Goal: Ask a question: Seek information or help from site administrators or community

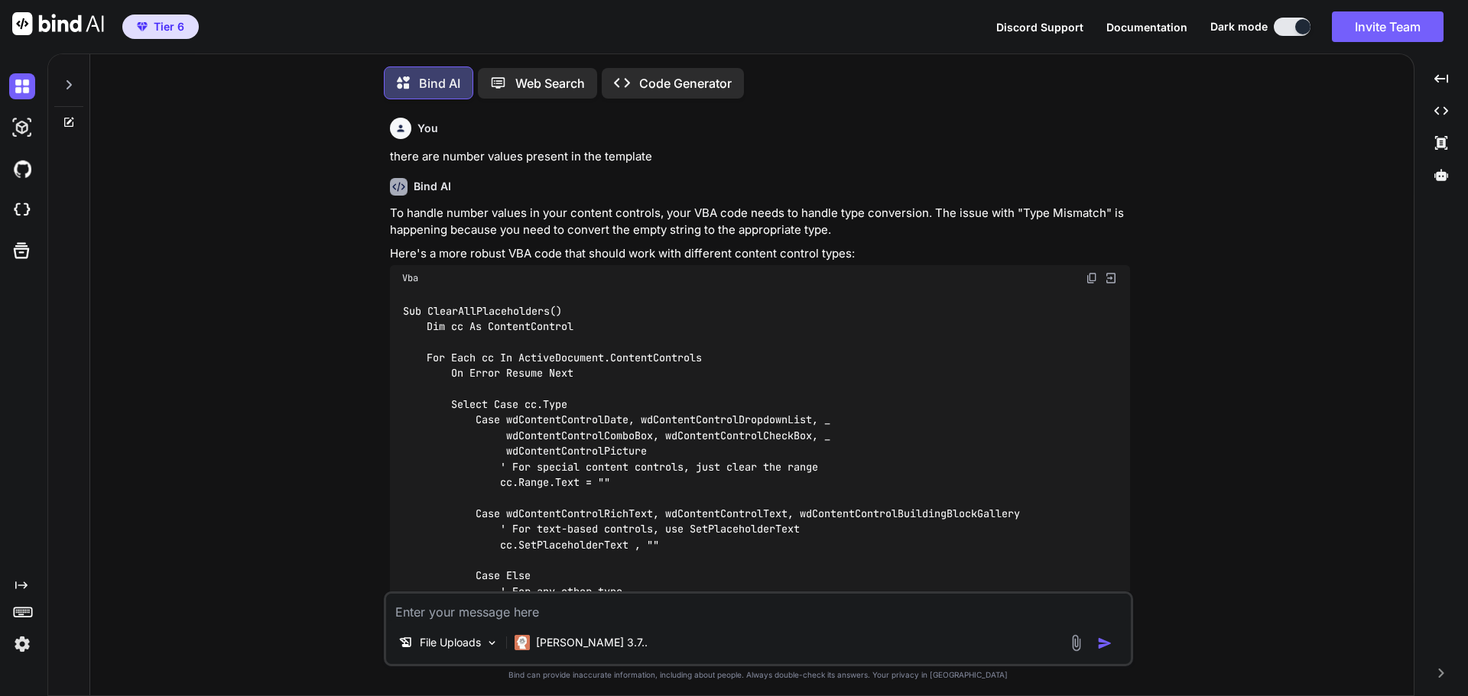
type textarea "x"
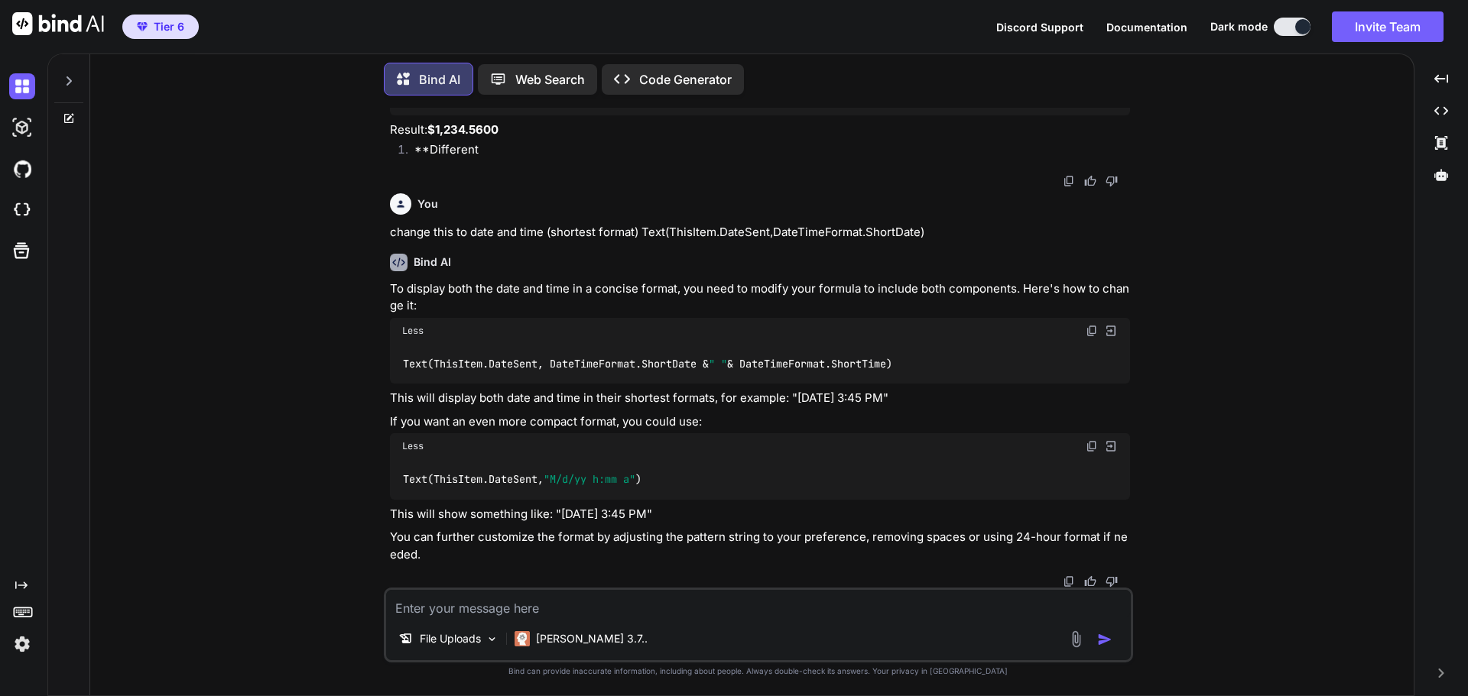
type textarea "f"
type textarea "x"
type textarea "fo"
type textarea "x"
type textarea "for"
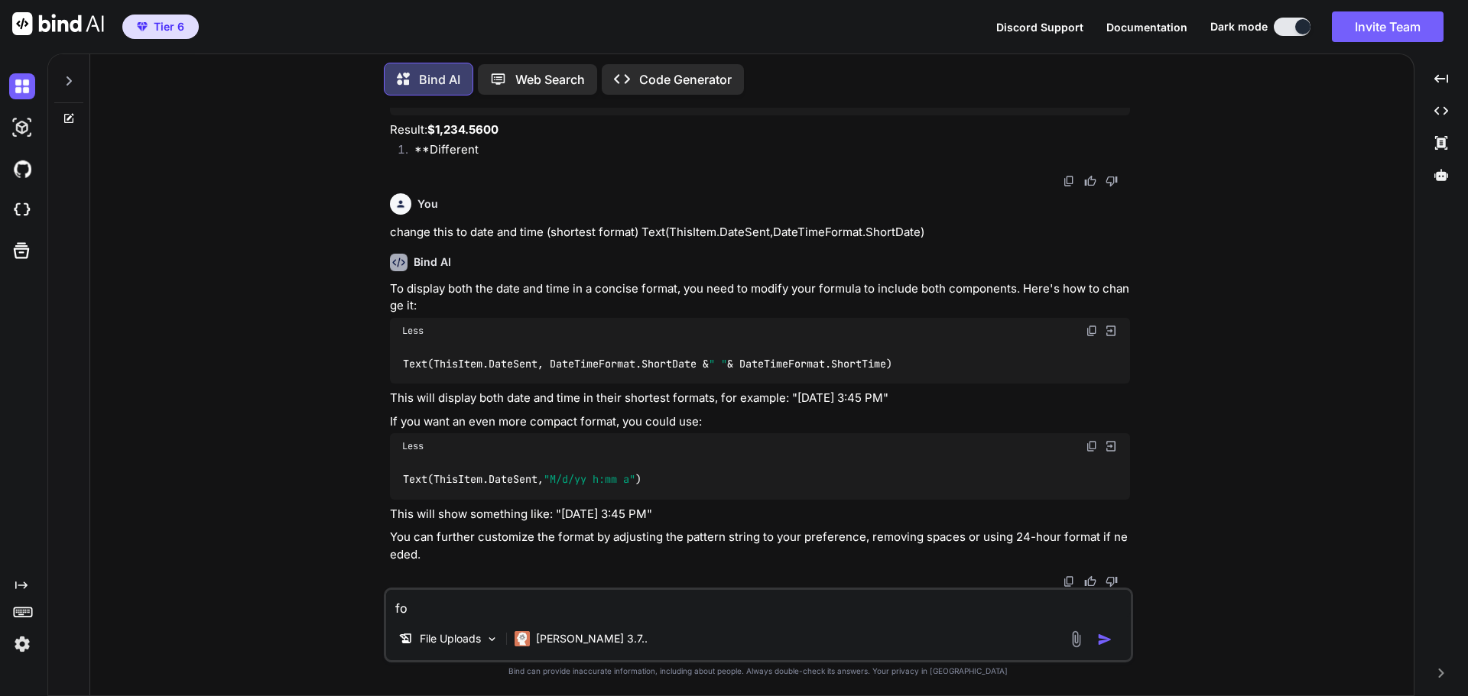
type textarea "x"
type textarea "for"
type textarea "x"
type textarea "for p"
type textarea "x"
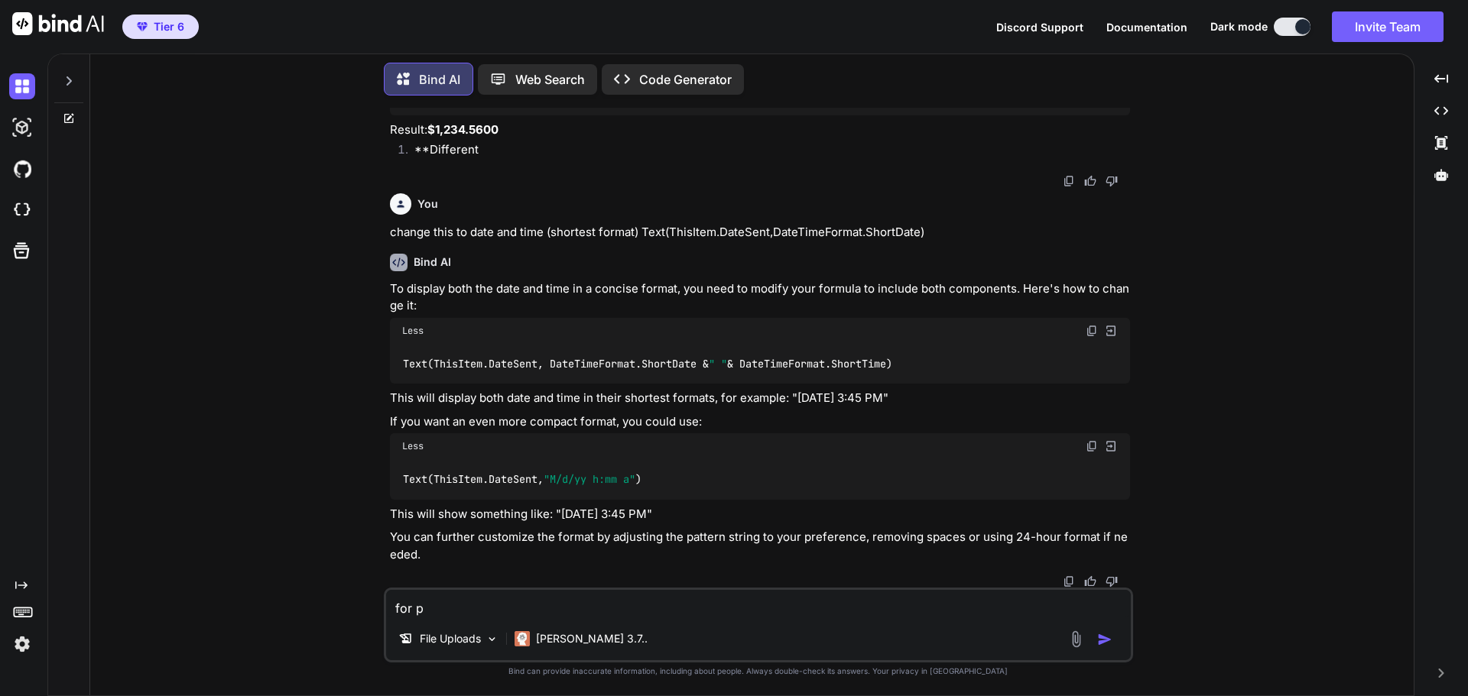
type textarea "for po"
type textarea "x"
type textarea "for pow"
type textarea "x"
type textarea "for [PERSON_NAME]"
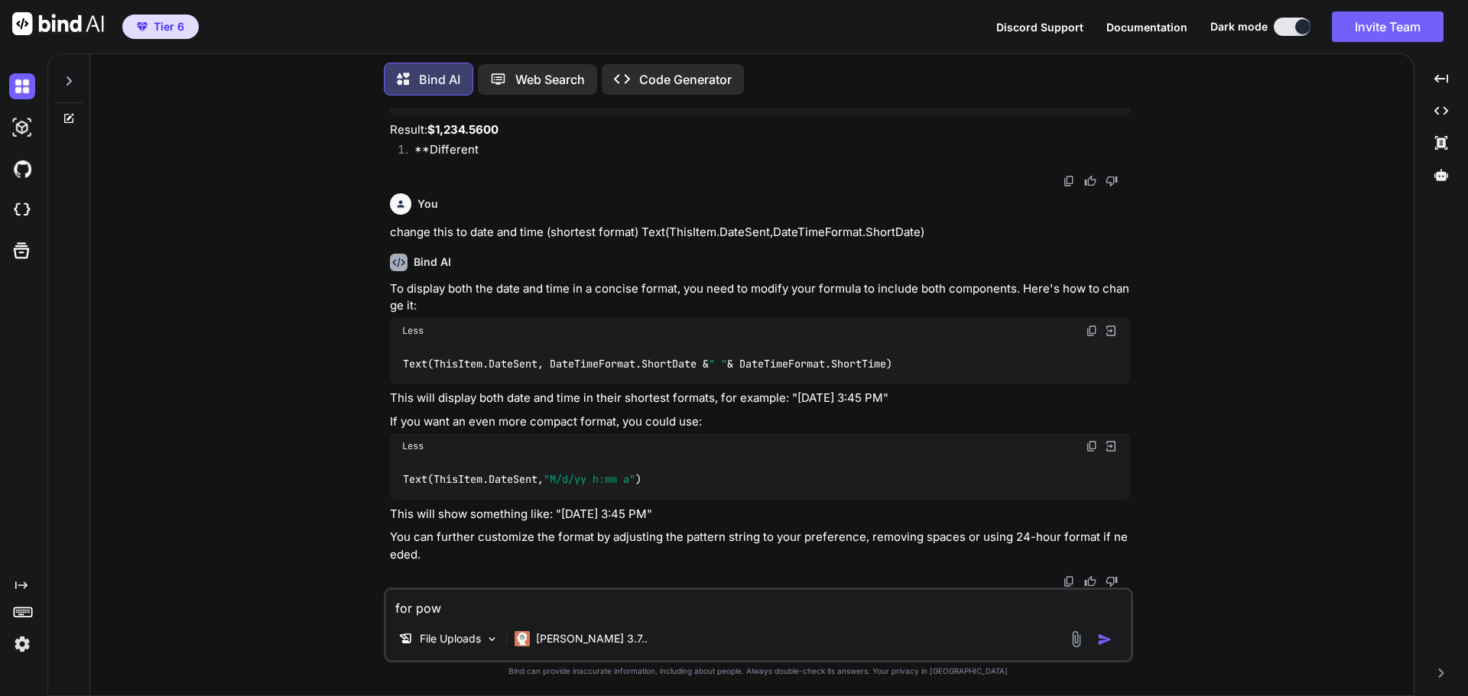
type textarea "x"
type textarea "for power"
type textarea "x"
type textarea "for power"
type textarea "x"
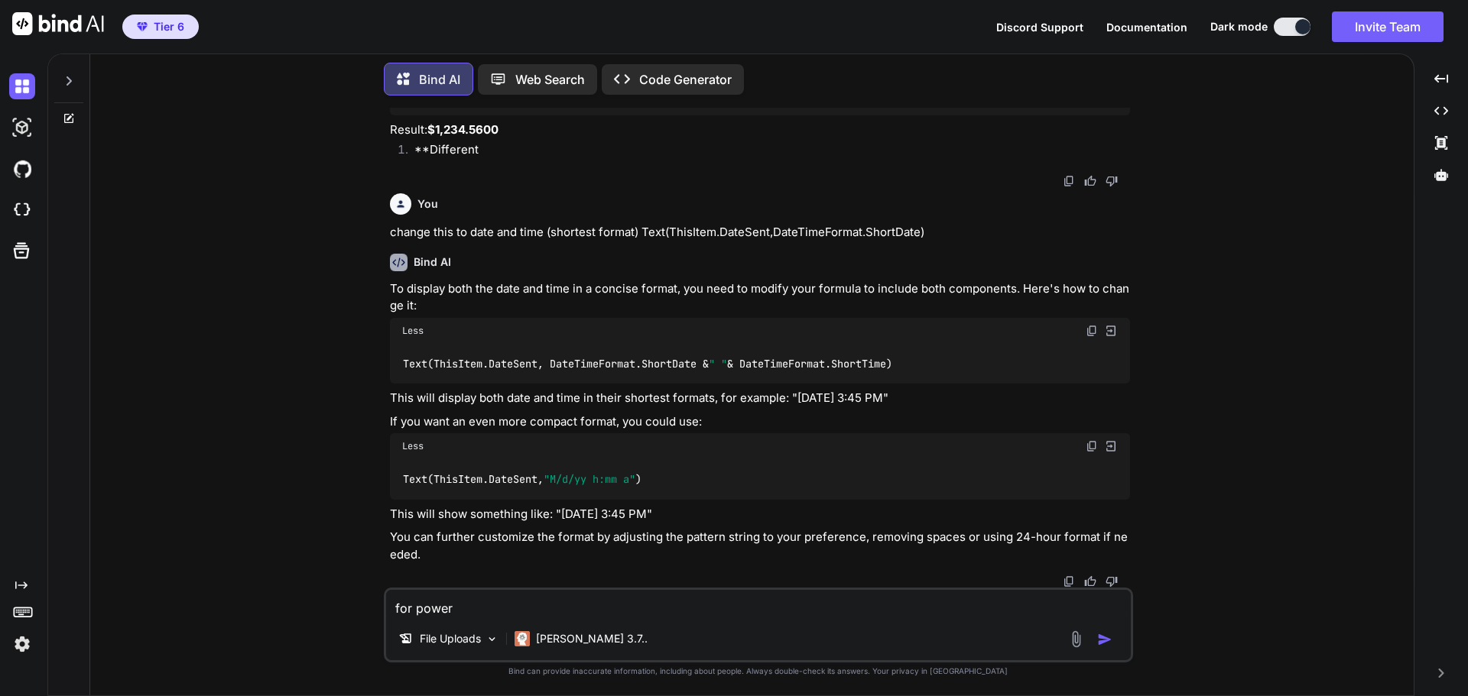
type textarea "for power a"
type textarea "x"
type textarea "for power au"
type textarea "x"
type textarea "for power aut"
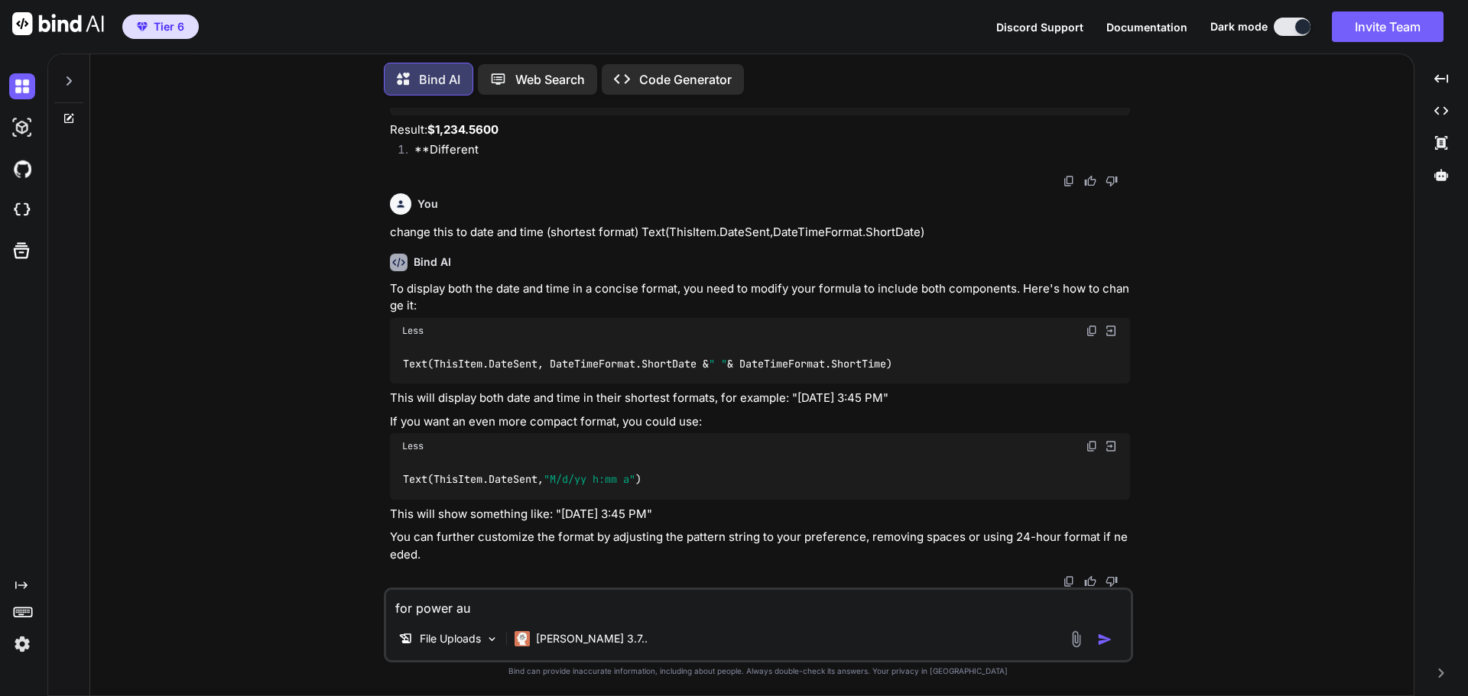
type textarea "x"
type textarea "for power auto"
type textarea "x"
type textarea "for power autom"
type textarea "x"
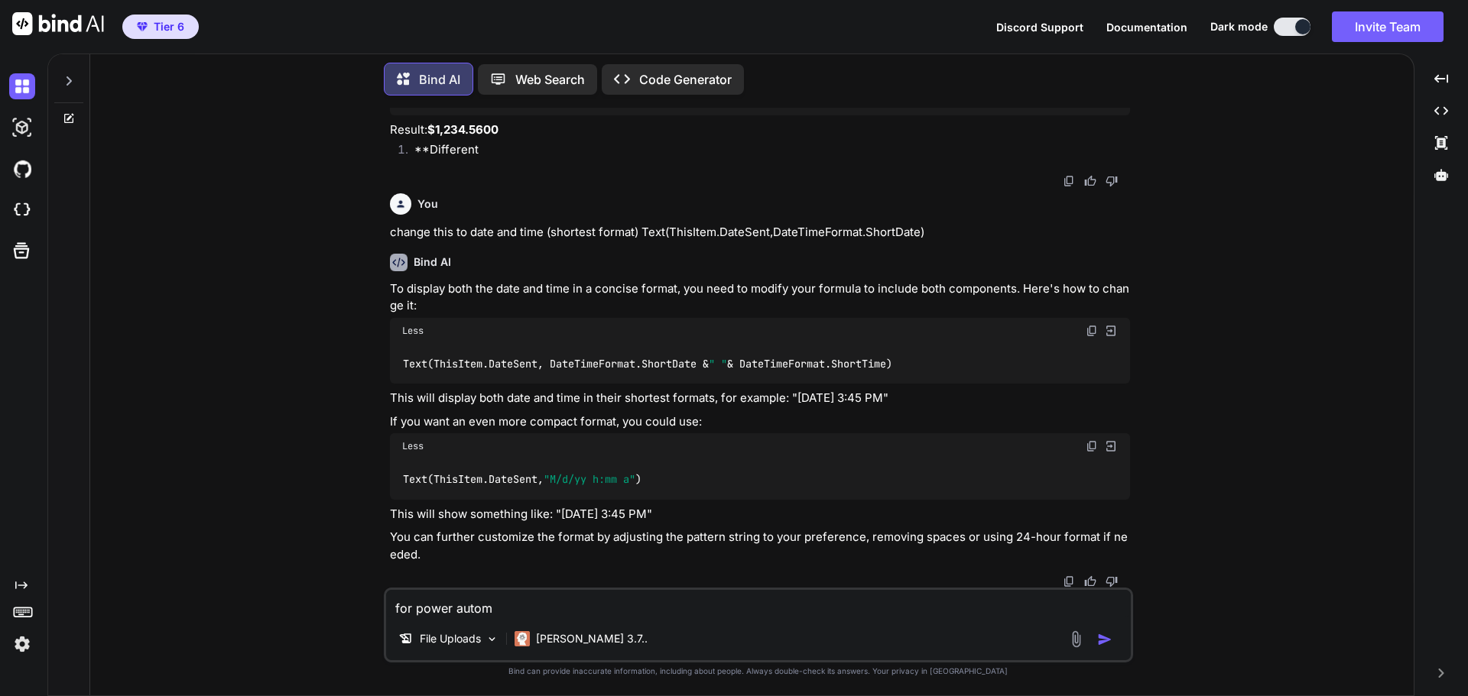
type textarea "for power automa"
type textarea "x"
type textarea "for power automat"
type textarea "x"
type textarea "for power automate"
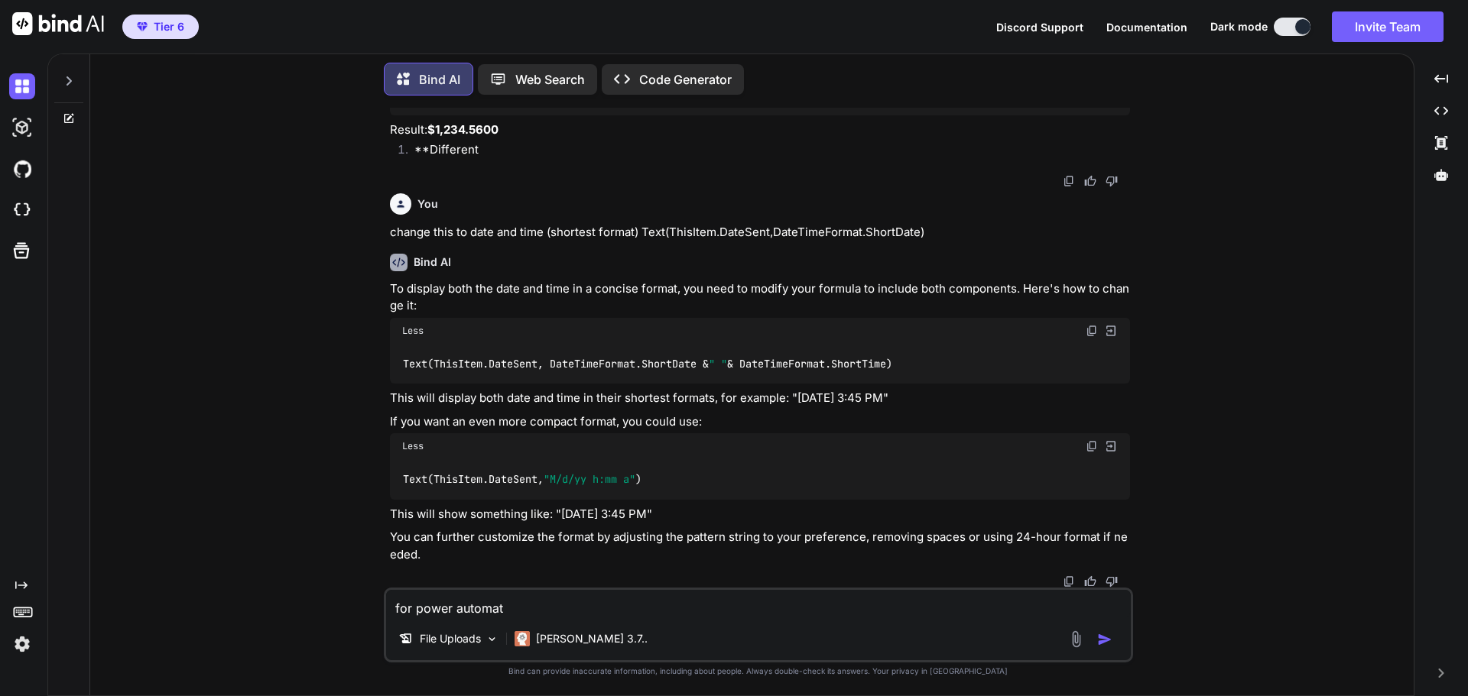
type textarea "x"
type textarea "for power automate"
type textarea "x"
type textarea "for power automate ,"
type textarea "x"
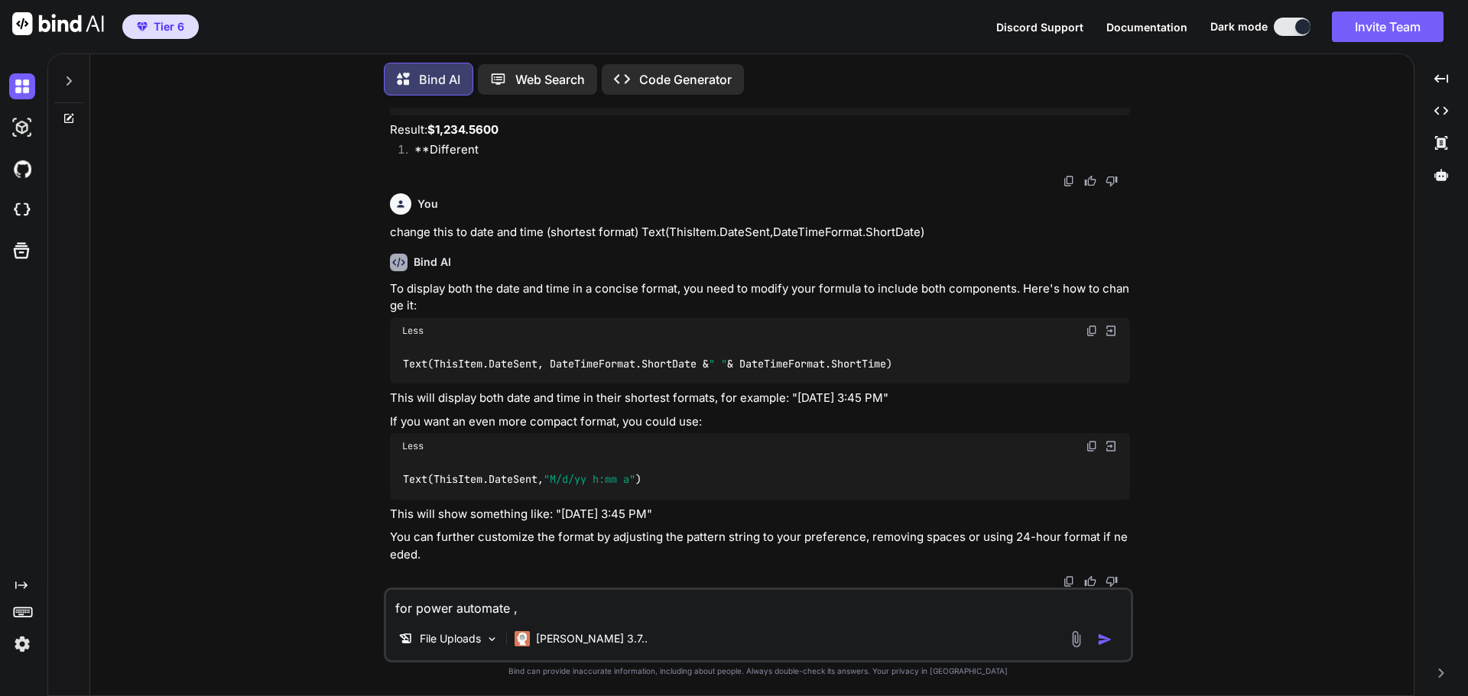
type textarea "for power automate ,"
type textarea "x"
type textarea "for power automate ,"
type textarea "x"
type textarea "for power automate"
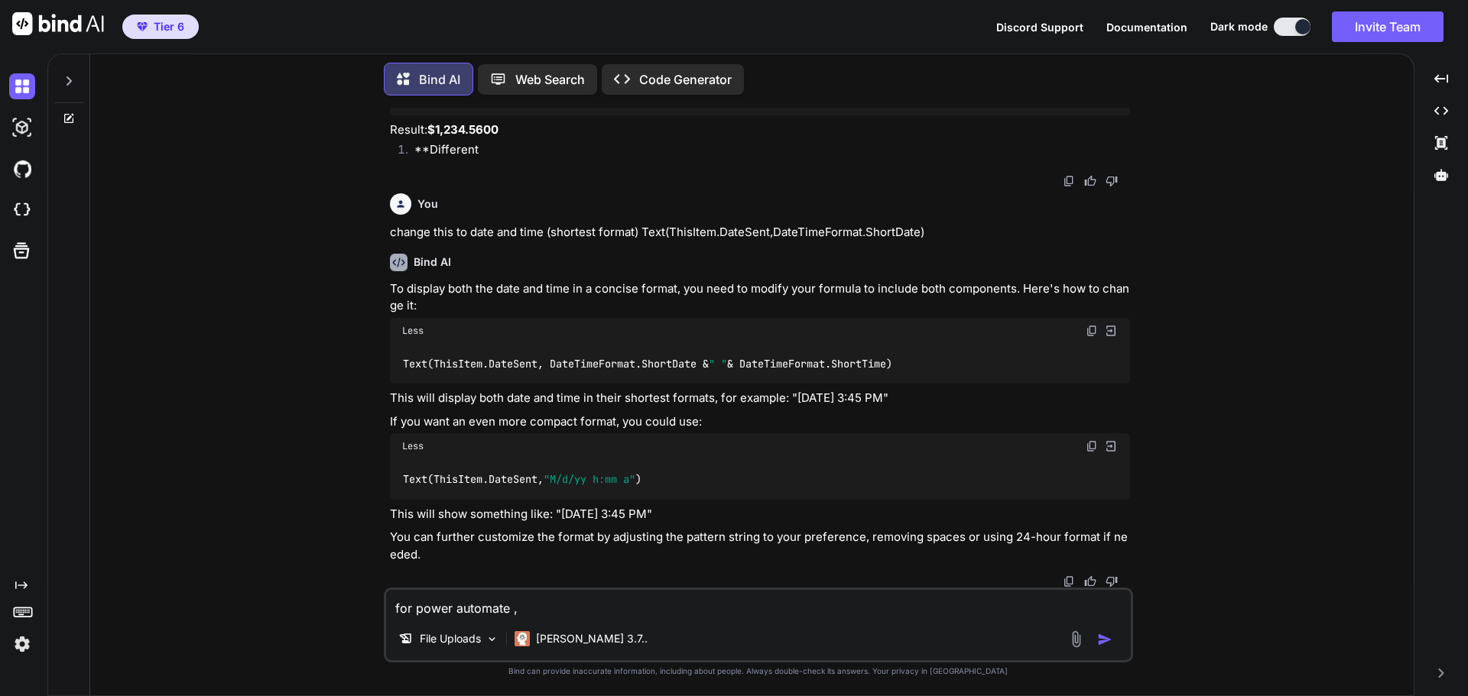
type textarea "x"
type textarea "for power automate"
type textarea "x"
type textarea "for power automate,"
type textarea "x"
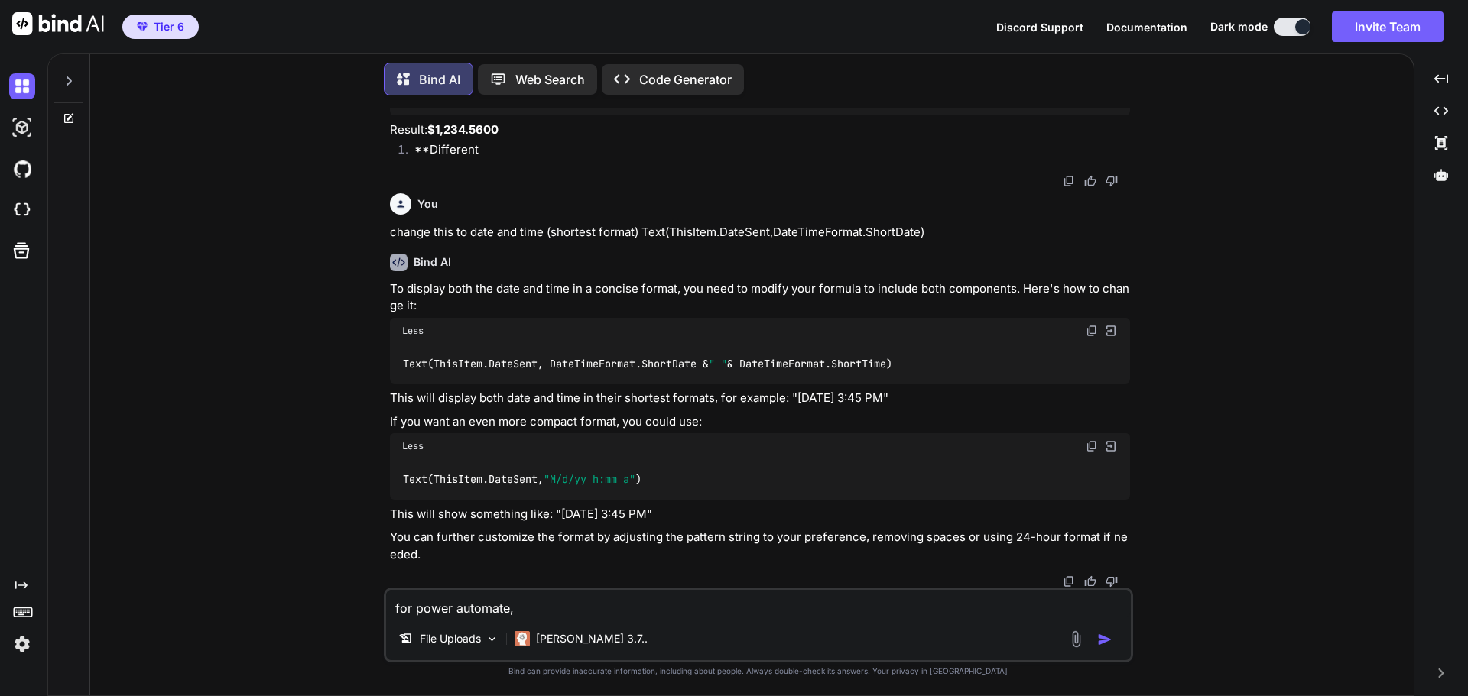
type textarea "for power automate,"
type textarea "x"
type textarea "for power automate, c"
type textarea "x"
type textarea "for power automate, cr"
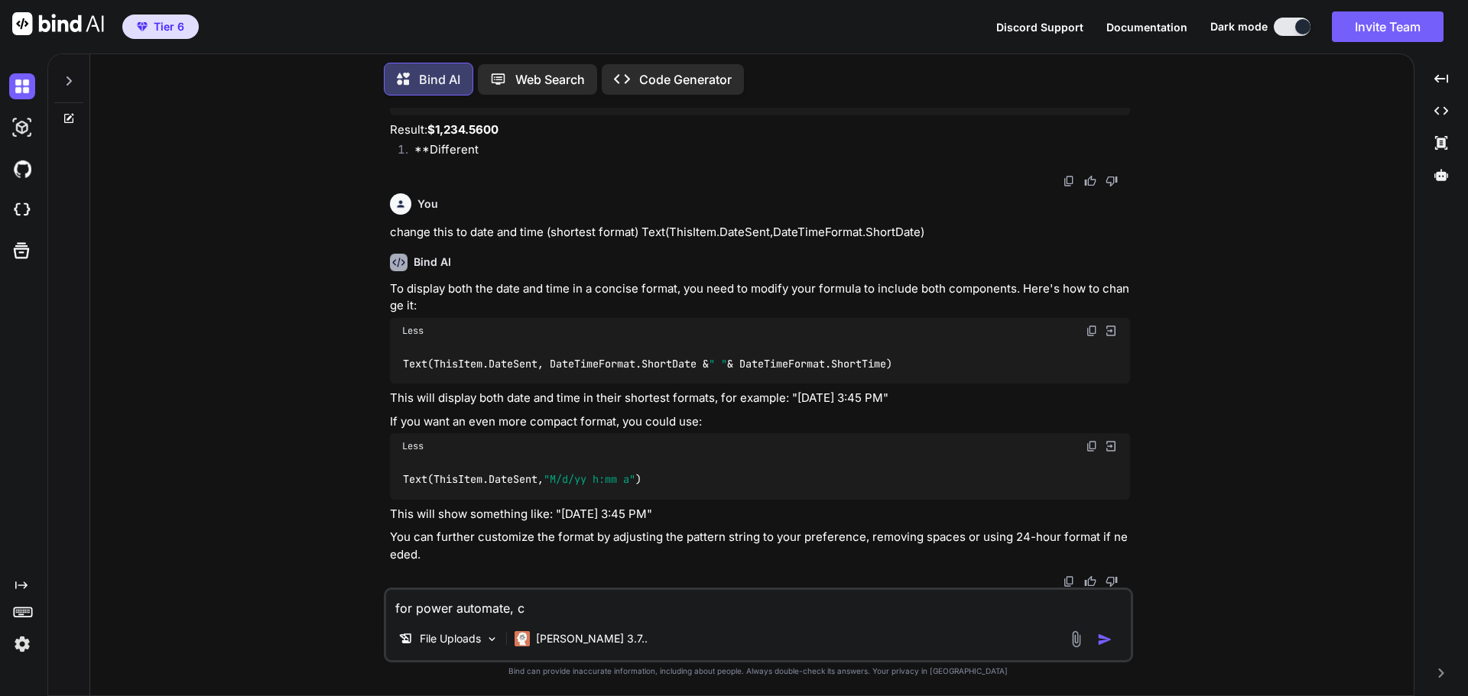
type textarea "x"
type textarea "for power automate, cre"
type textarea "x"
type textarea "for power automate, crea"
type textarea "x"
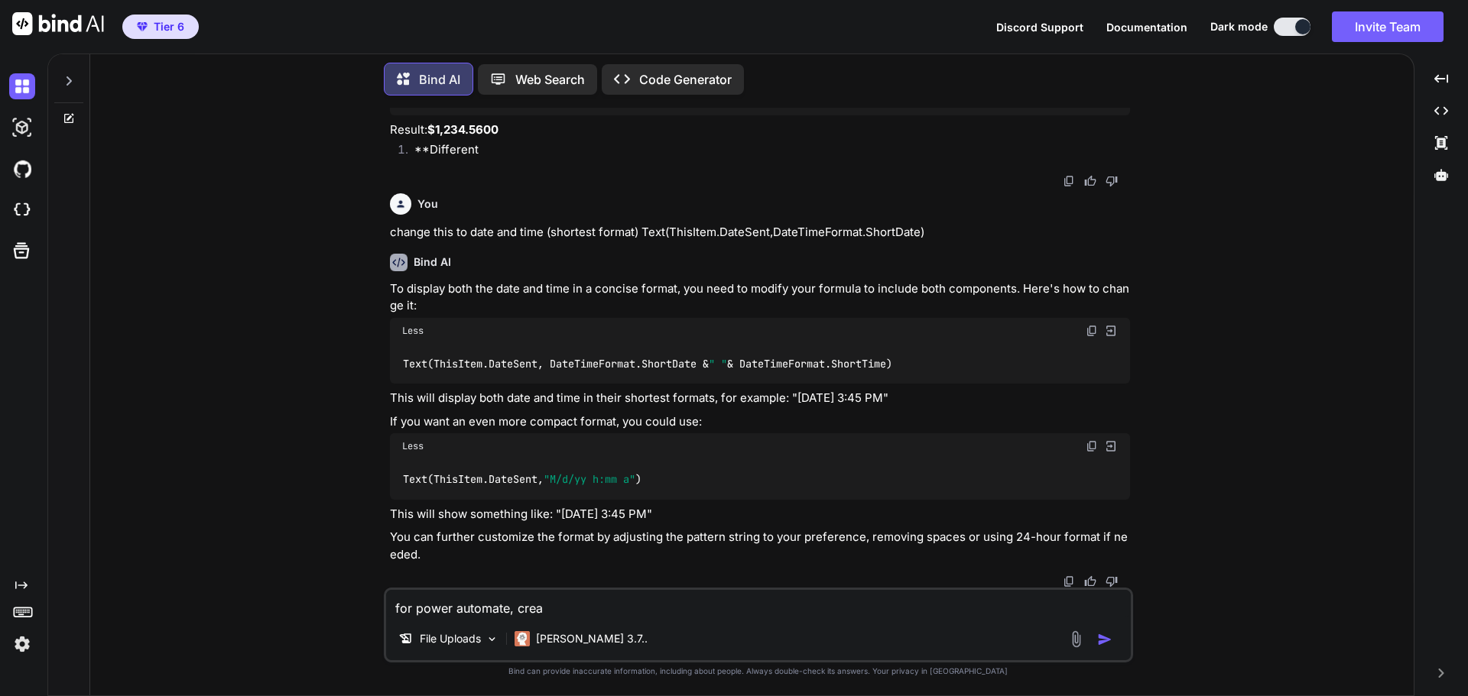
type textarea "for power automate, creat"
type textarea "x"
type textarea "for power automate, create"
type textarea "x"
type textarea "for power automate, create"
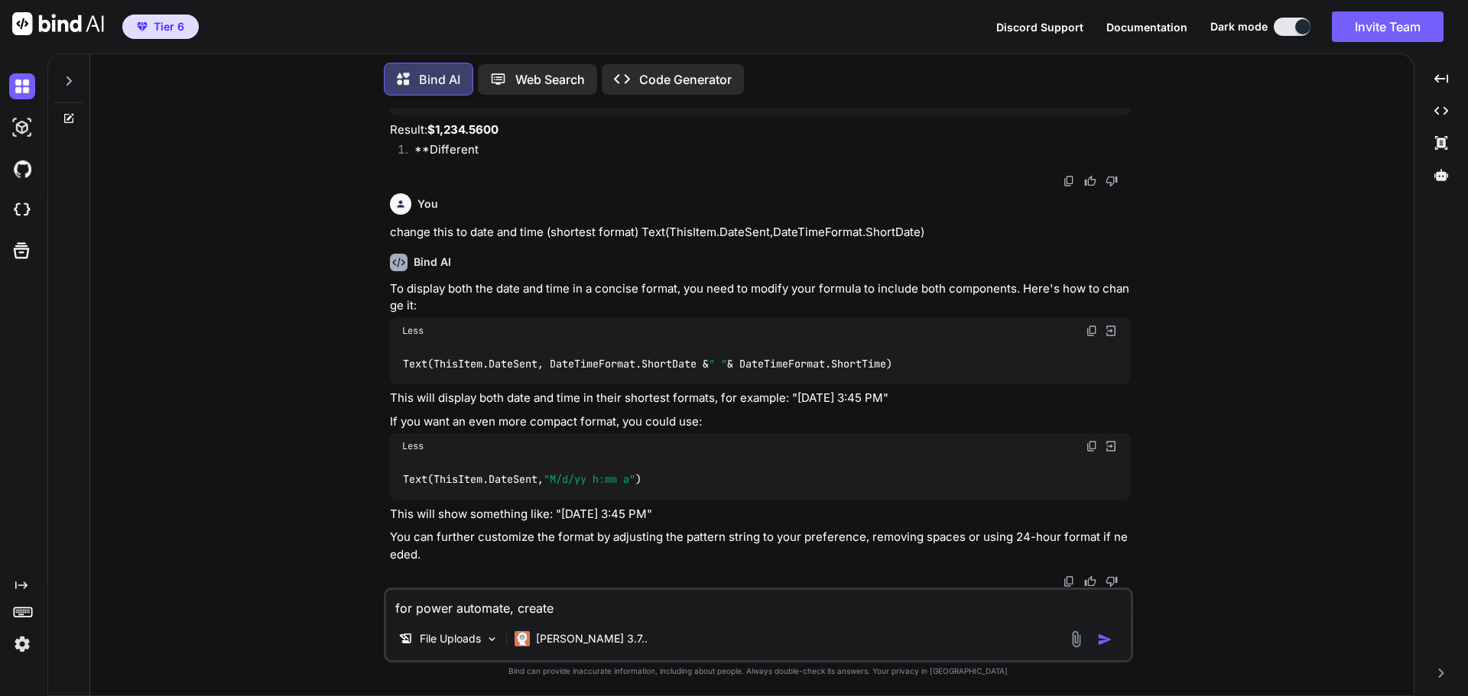
type textarea "x"
type textarea "for power automate, create a"
type textarea "x"
type textarea "for power automate, create an"
type textarea "x"
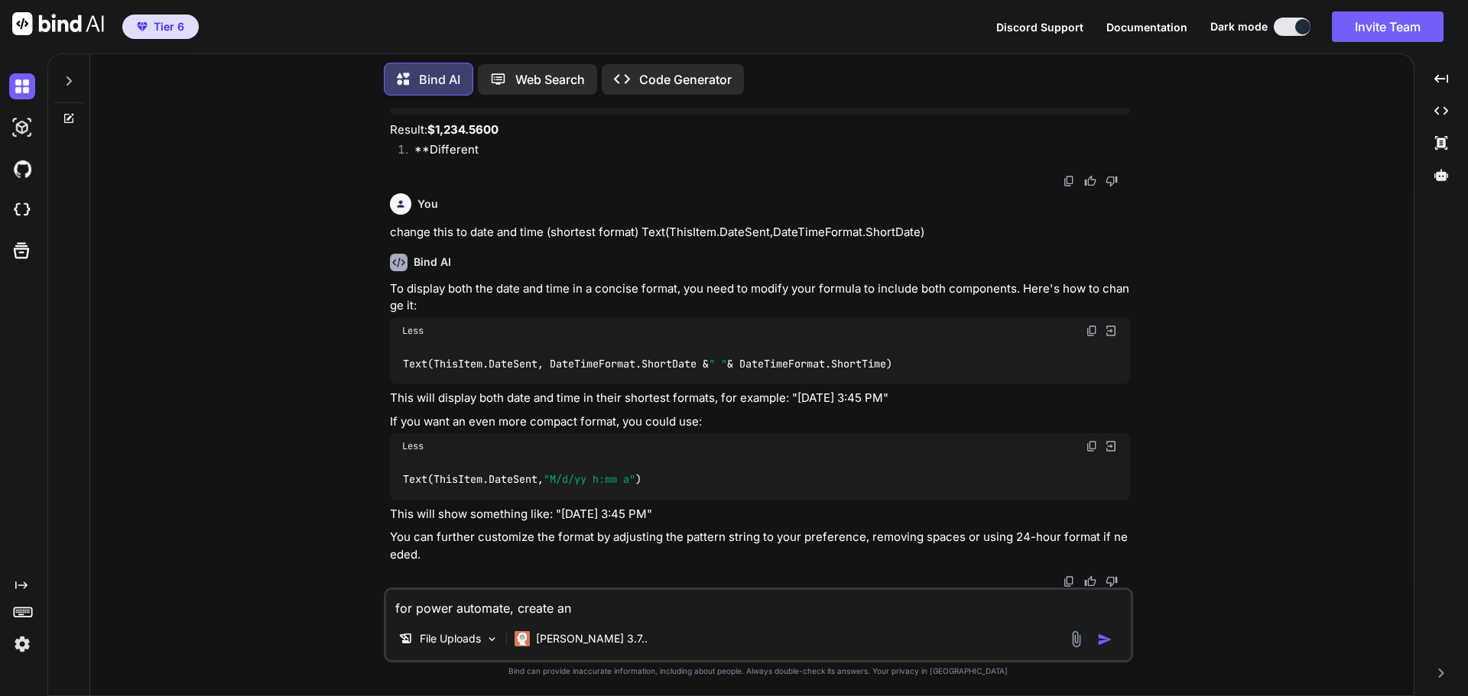
type textarea "for power automate, create an"
type textarea "x"
type textarea "for power automate, create an o"
type textarea "x"
type textarea "for power automate, create an op"
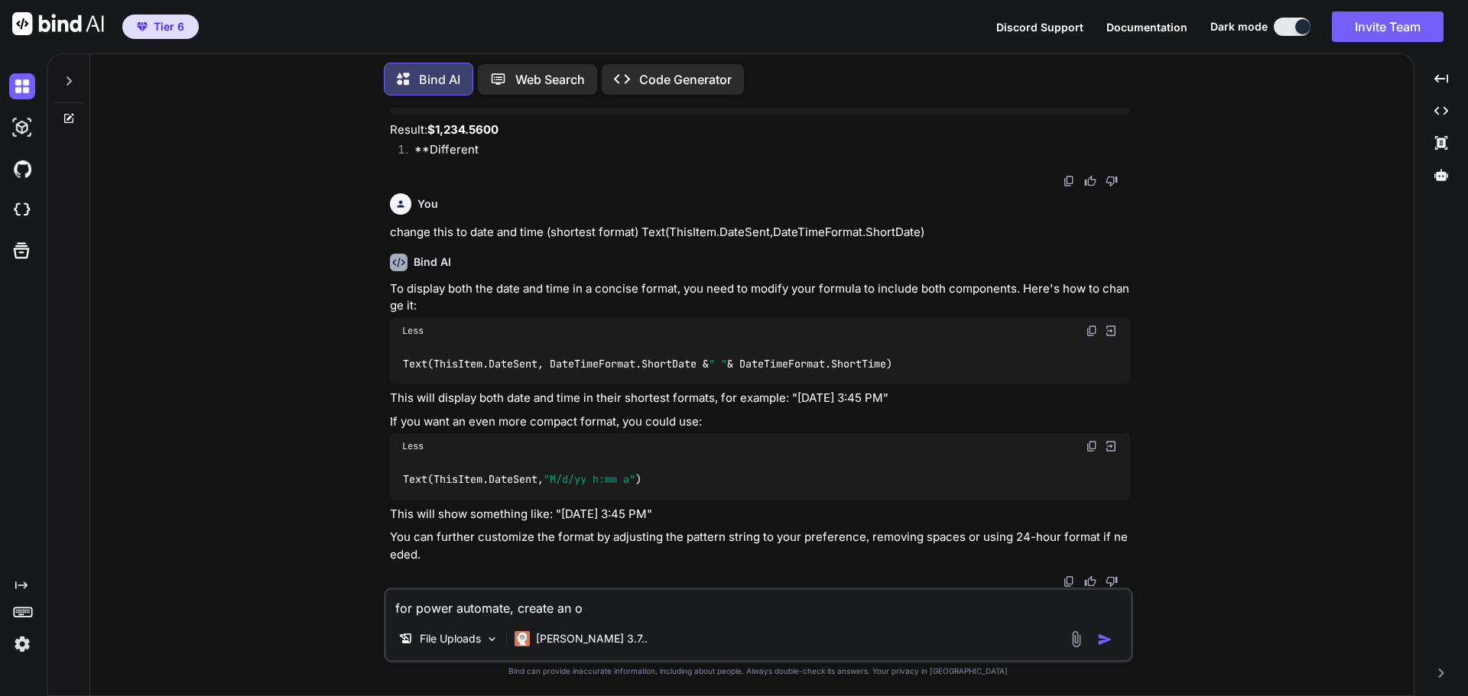
type textarea "x"
type textarea "for power automate, create an o"
type textarea "x"
type textarea "for power automate, create an ob"
type textarea "x"
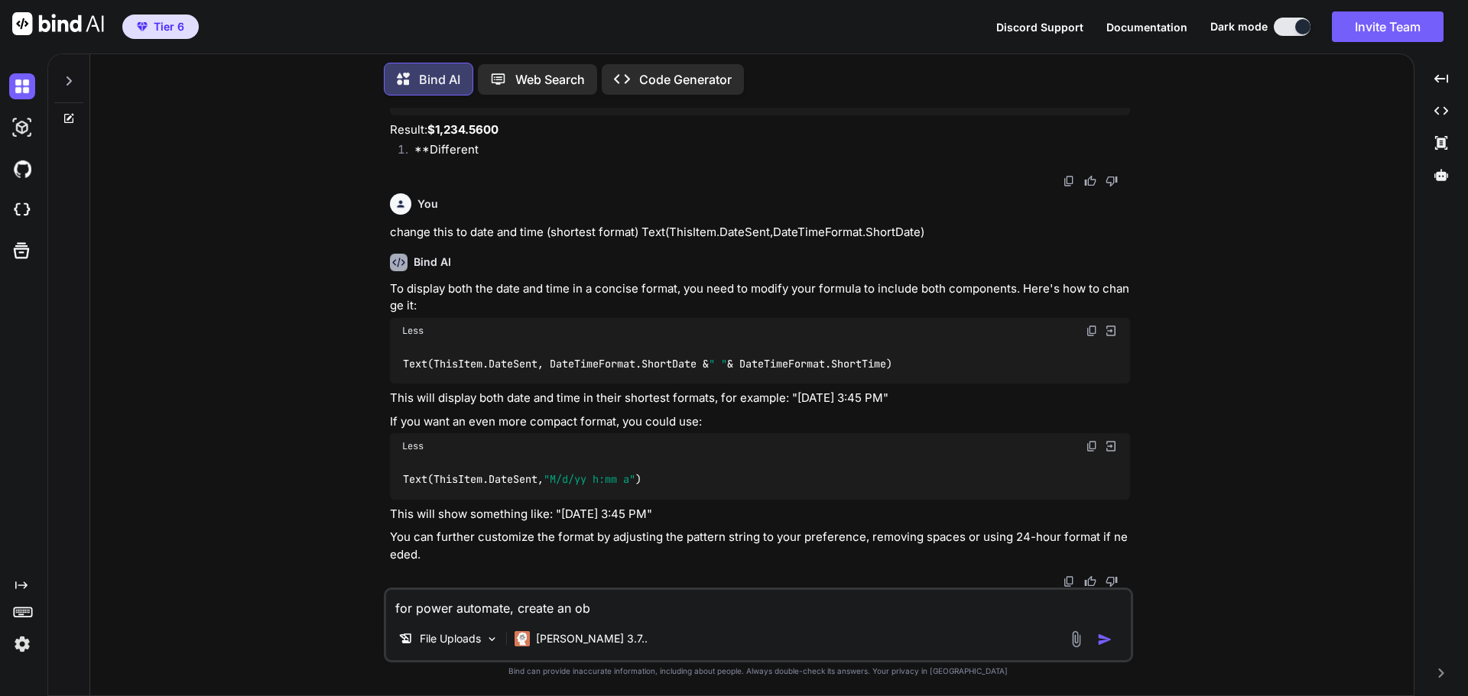
type textarea "for power automate, create an obj"
type textarea "x"
type textarea "for power automate, create an obje"
type textarea "x"
type textarea "for power automate, create an objec"
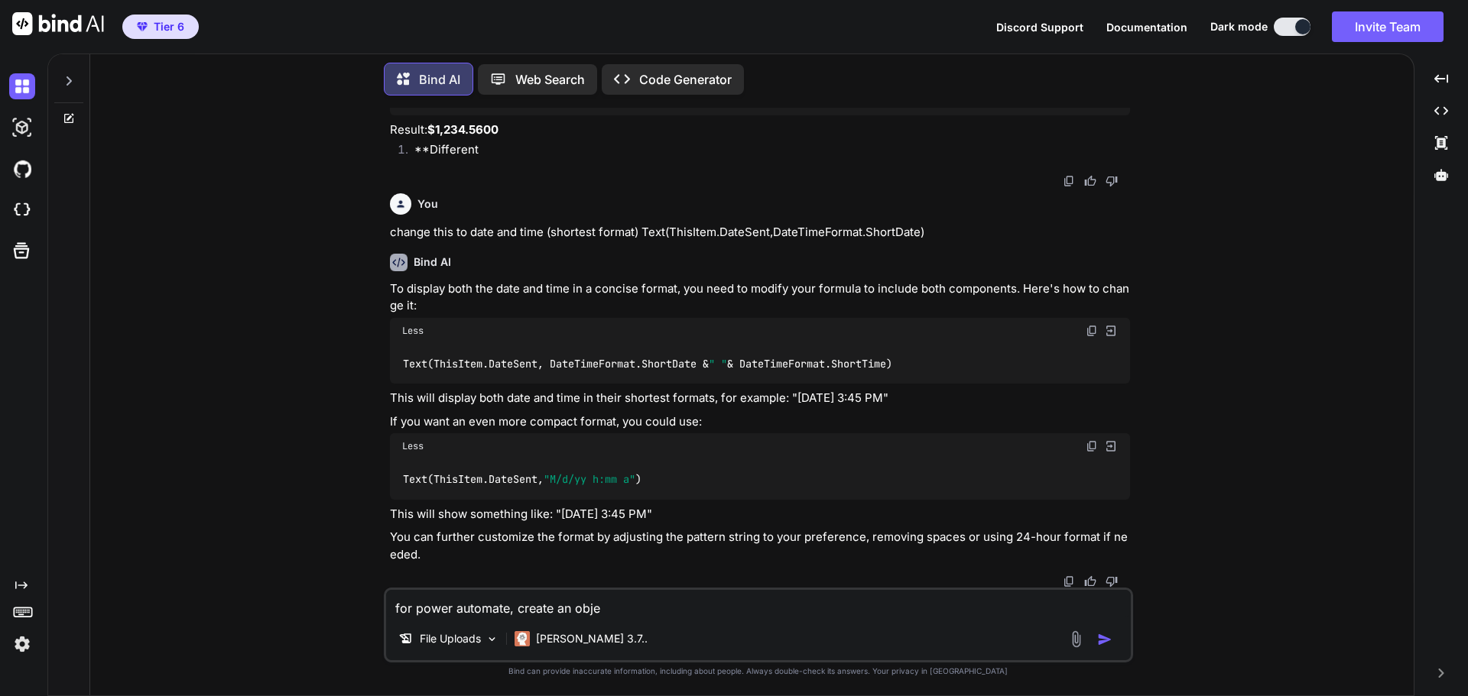
type textarea "x"
type textarea "for power automate, create an object"
type textarea "x"
type textarea "for power automate, create an object"
type textarea "x"
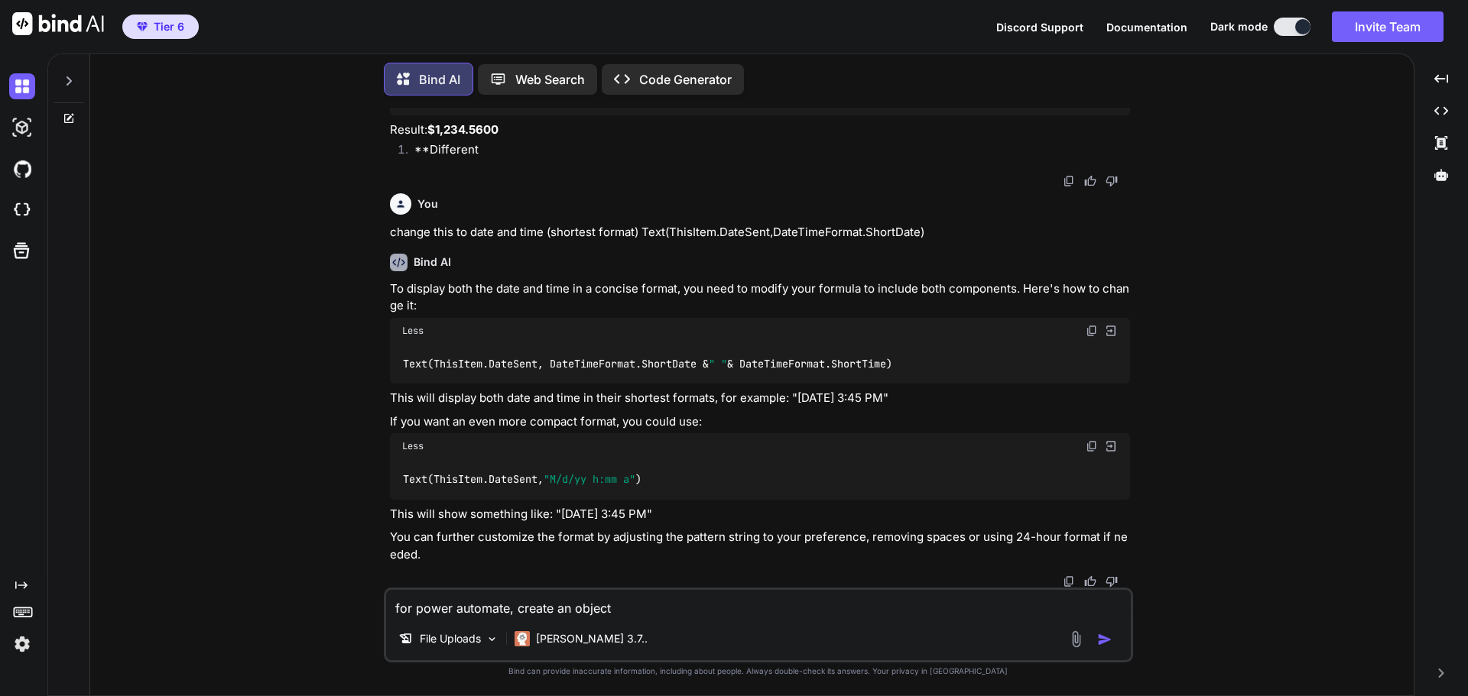
type textarea "for power automate, create an object w"
type textarea "x"
type textarea "for power automate, create an object wi"
type textarea "x"
type textarea "for power automate, create an object wit"
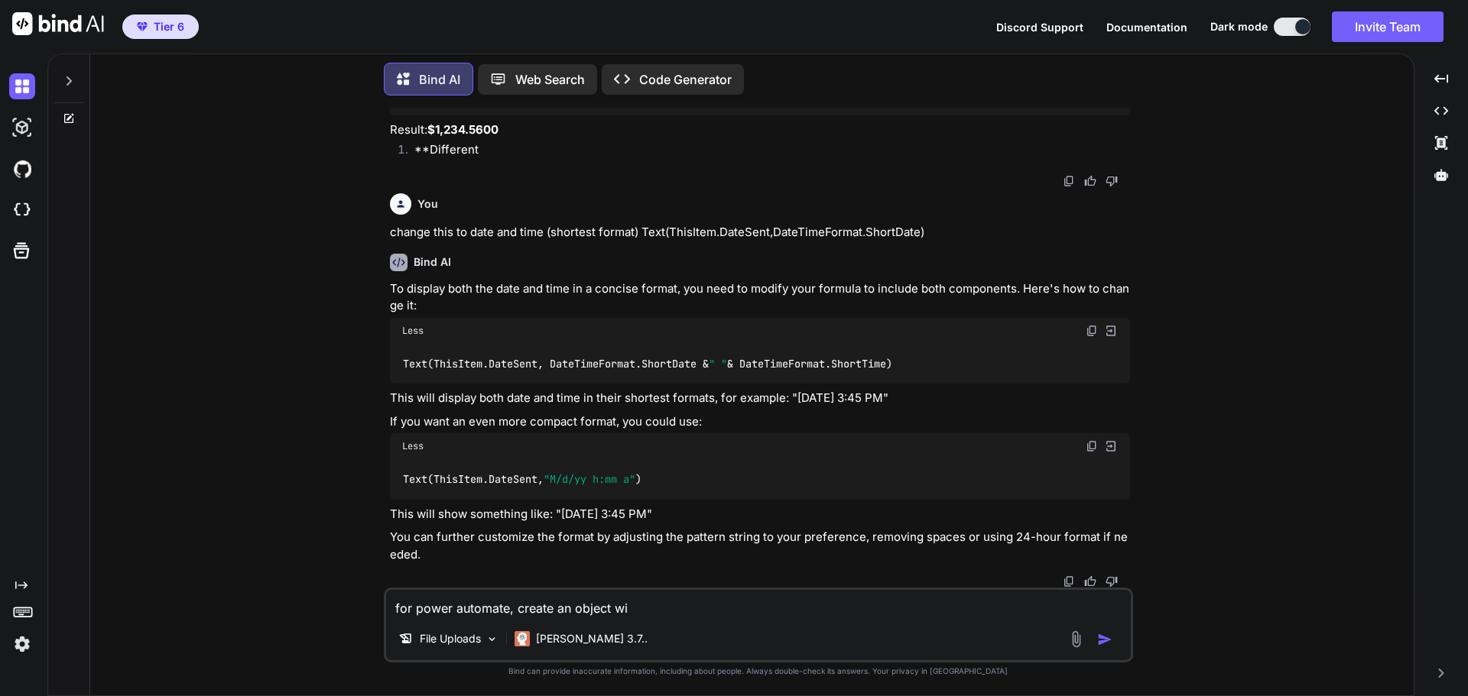
type textarea "x"
type textarea "for power automate, create an object with"
type textarea "x"
type textarea "for power automate, create an object with"
type textarea "x"
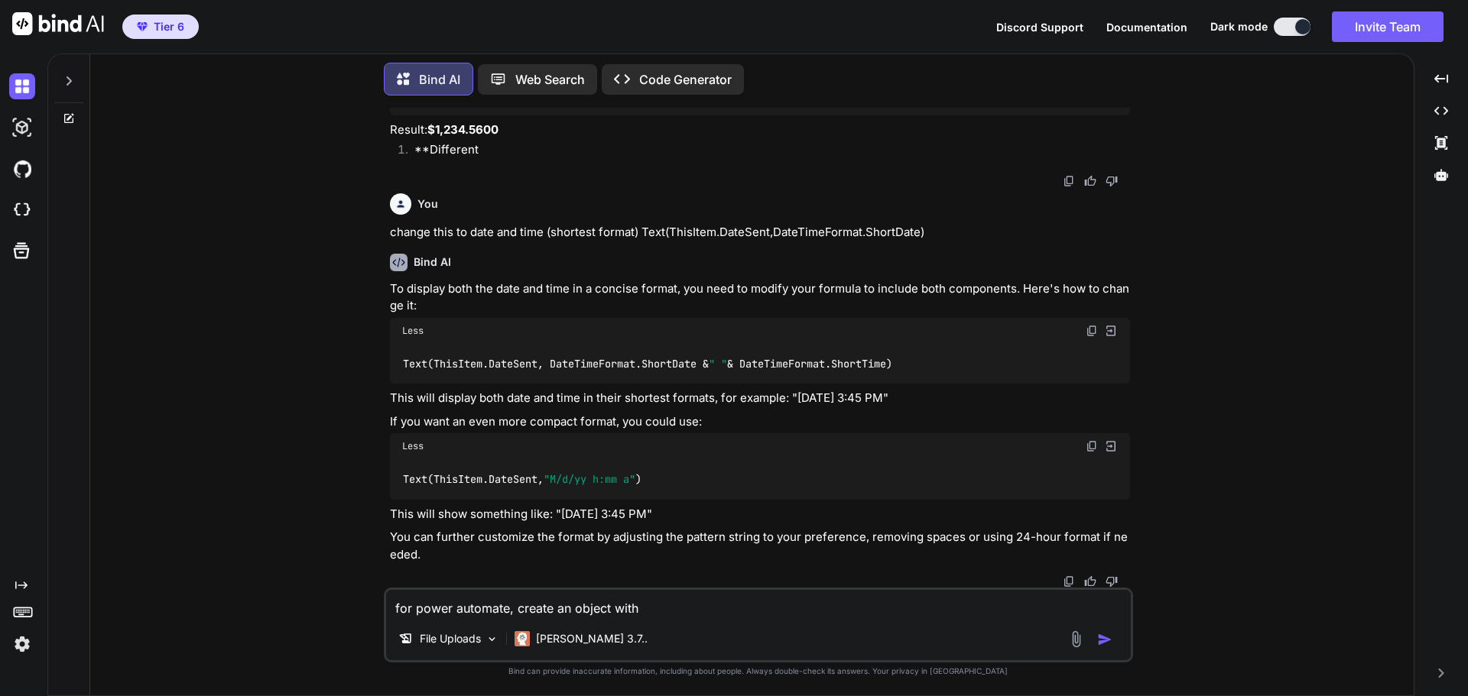
type textarea "for power automate, create an object with t"
type textarea "x"
type textarea "for power automate, create an object with th"
type textarea "x"
type textarea "for power automate, create an object with the"
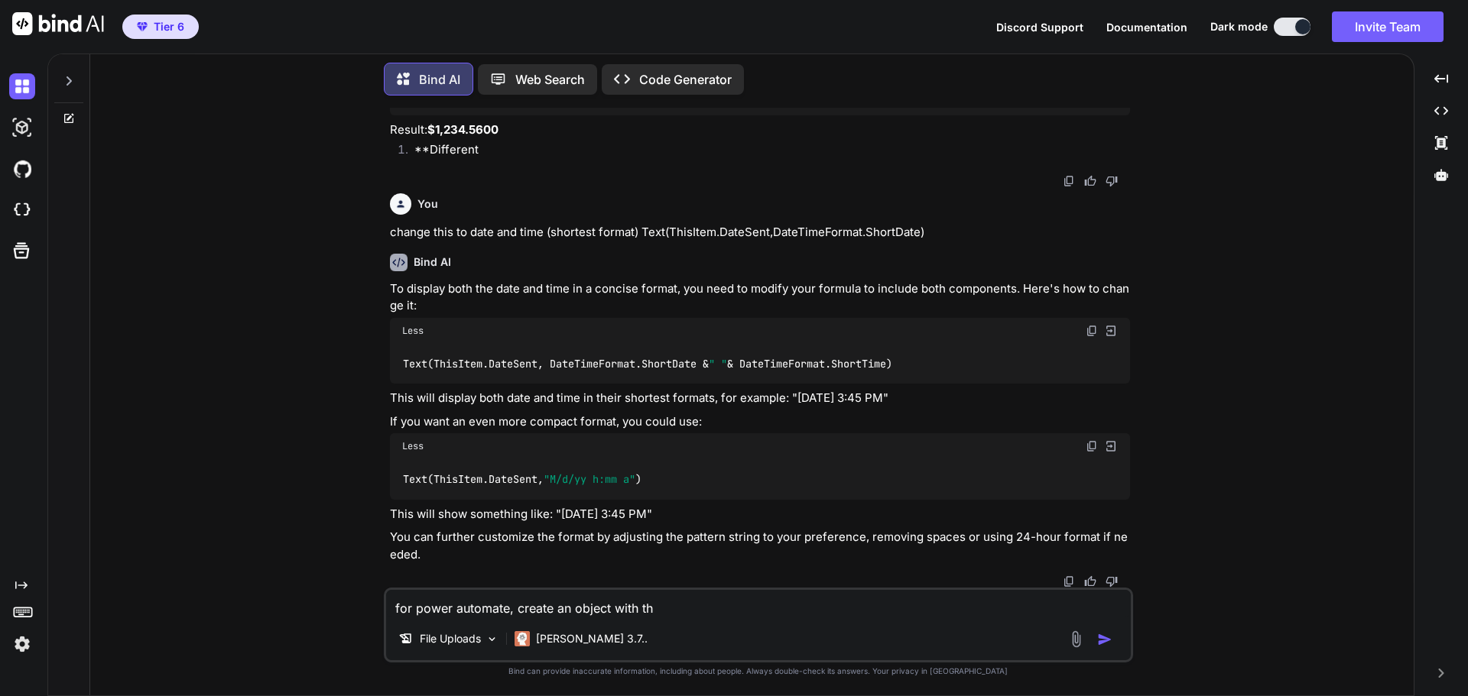
type textarea "x"
type textarea "for power automate, create an object with thes"
type textarea "x"
type textarea "for power automate, create an object with these"
type textarea "x"
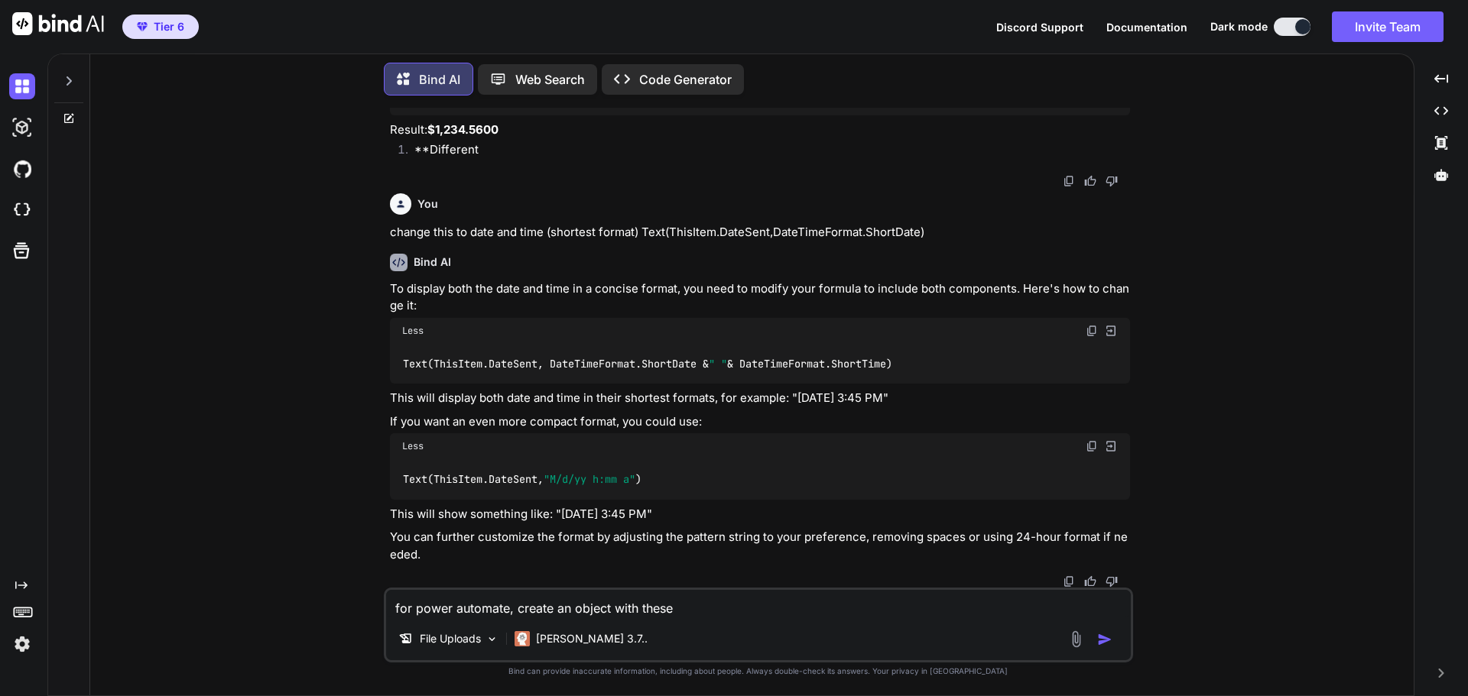
type textarea "for power automate, create an object with these"
type textarea "x"
type textarea "for power automate, create an object with these p"
type textarea "x"
type textarea "for power automate, create an object with these pr"
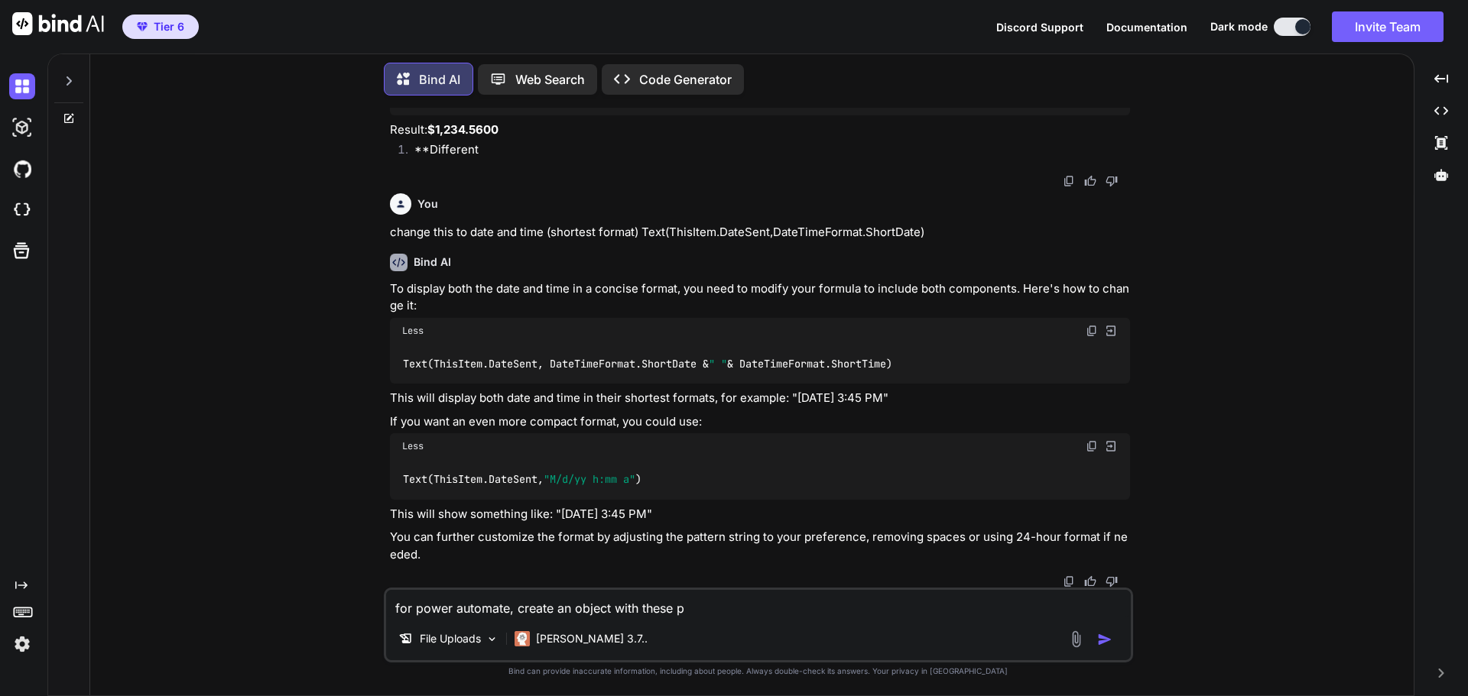
type textarea "x"
type textarea "for power automate, create an object with these pro"
type textarea "x"
type textarea "for power automate, create an object with these prop"
type textarea "x"
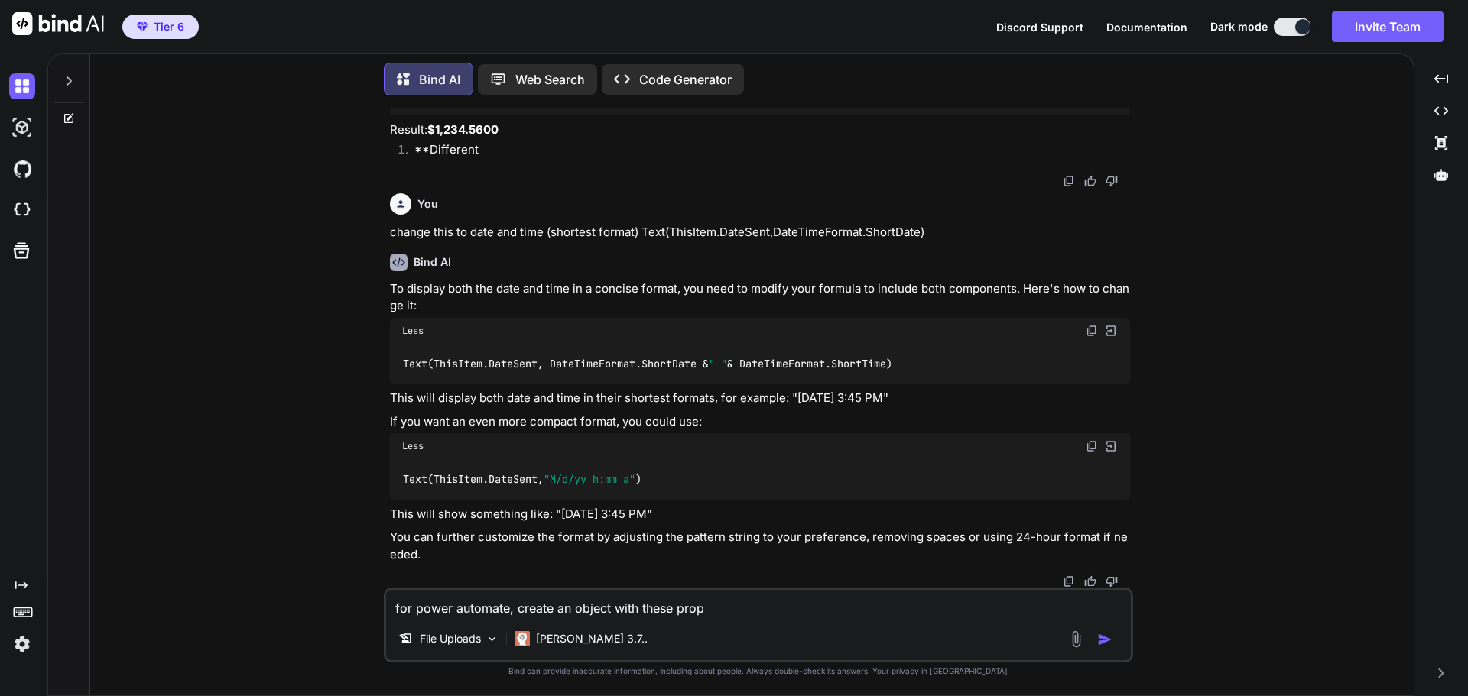
type textarea "for power automate, create an object with these prope"
type textarea "x"
type textarea "for power automate, create an object with these proper"
type textarea "x"
type textarea "for power automate, create an object with these propert"
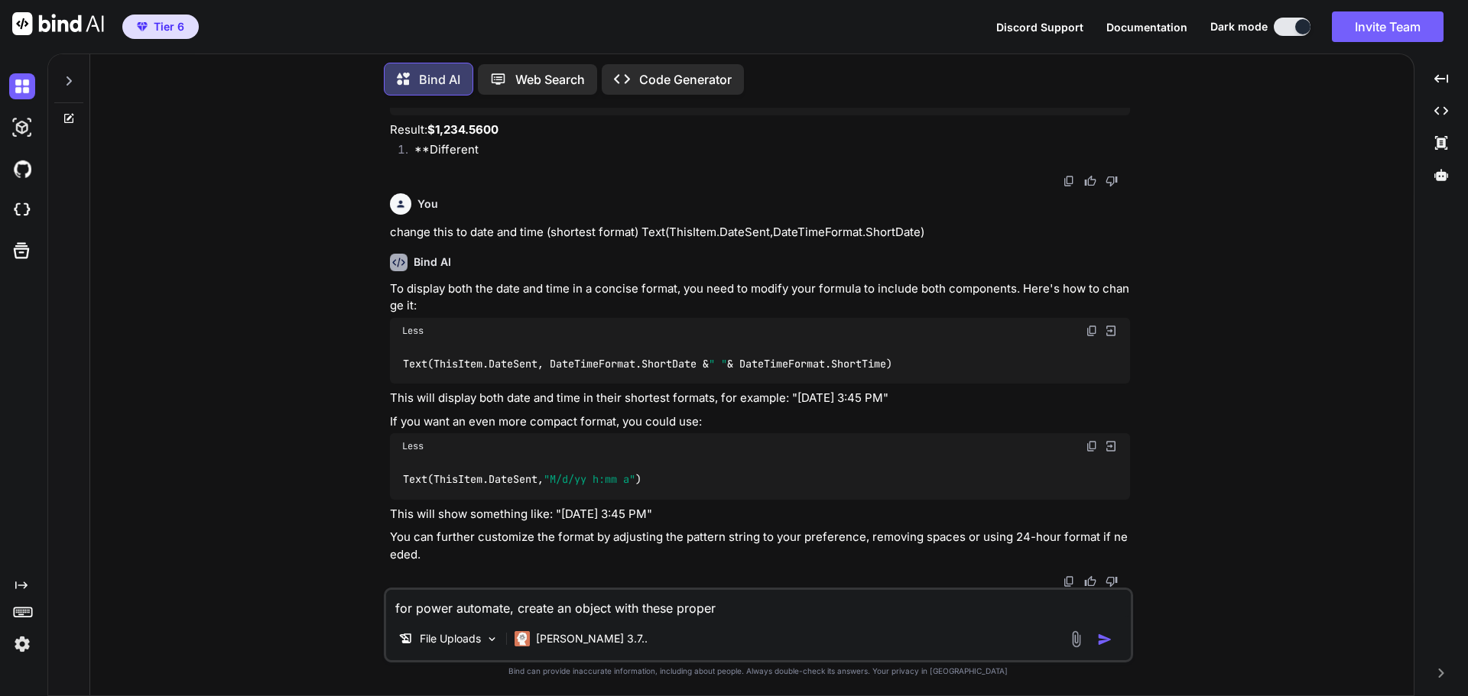
type textarea "x"
type textarea "for power automate, create an object with these properti"
type textarea "x"
type textarea "for power automate, create an object with these propertie"
type textarea "x"
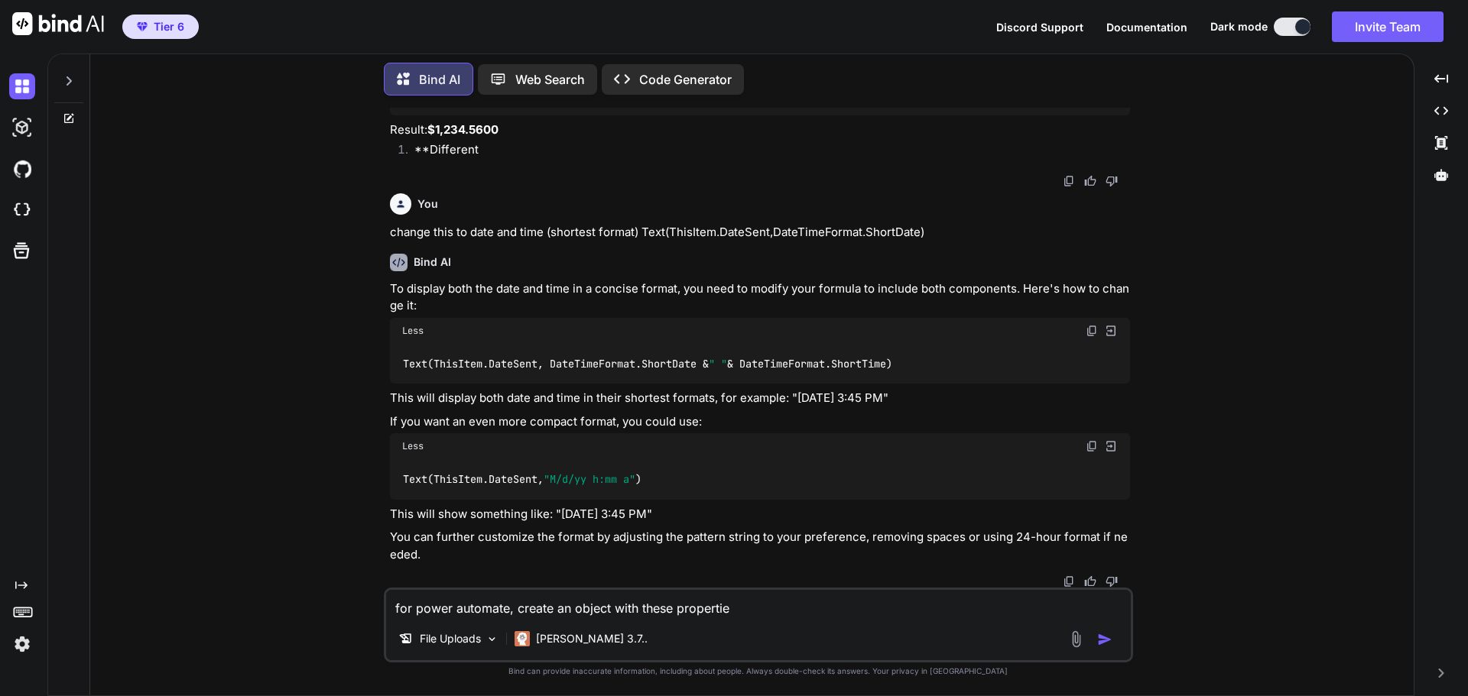
type textarea "for power automate, create an object with these properties"
type textarea "x"
type textarea "for power automate, create an object with these properties"
type textarea "x"
type textarea "for power automate, create an object with these properties ("
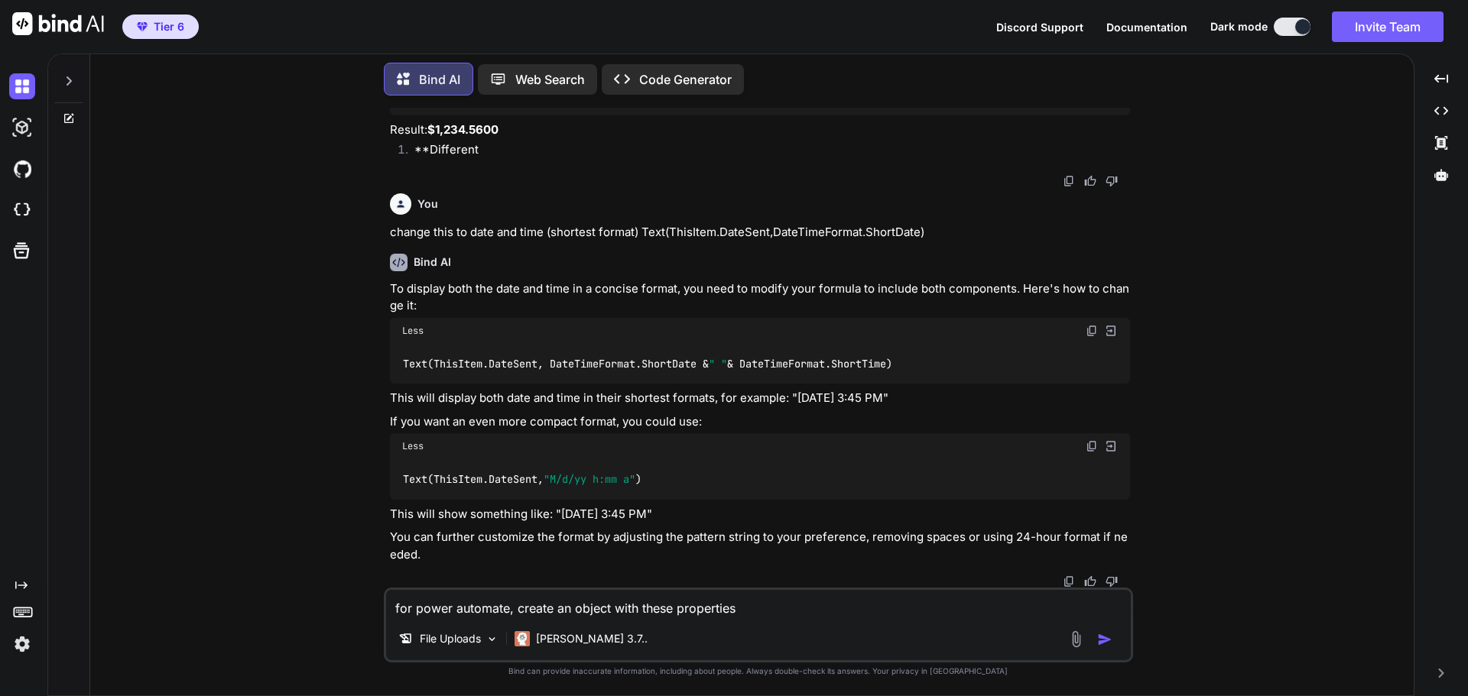
type textarea "x"
type textarea "for power automate, create an object with these properties (s"
type textarea "x"
type textarea "for power automate, create an object with these properties (se"
type textarea "x"
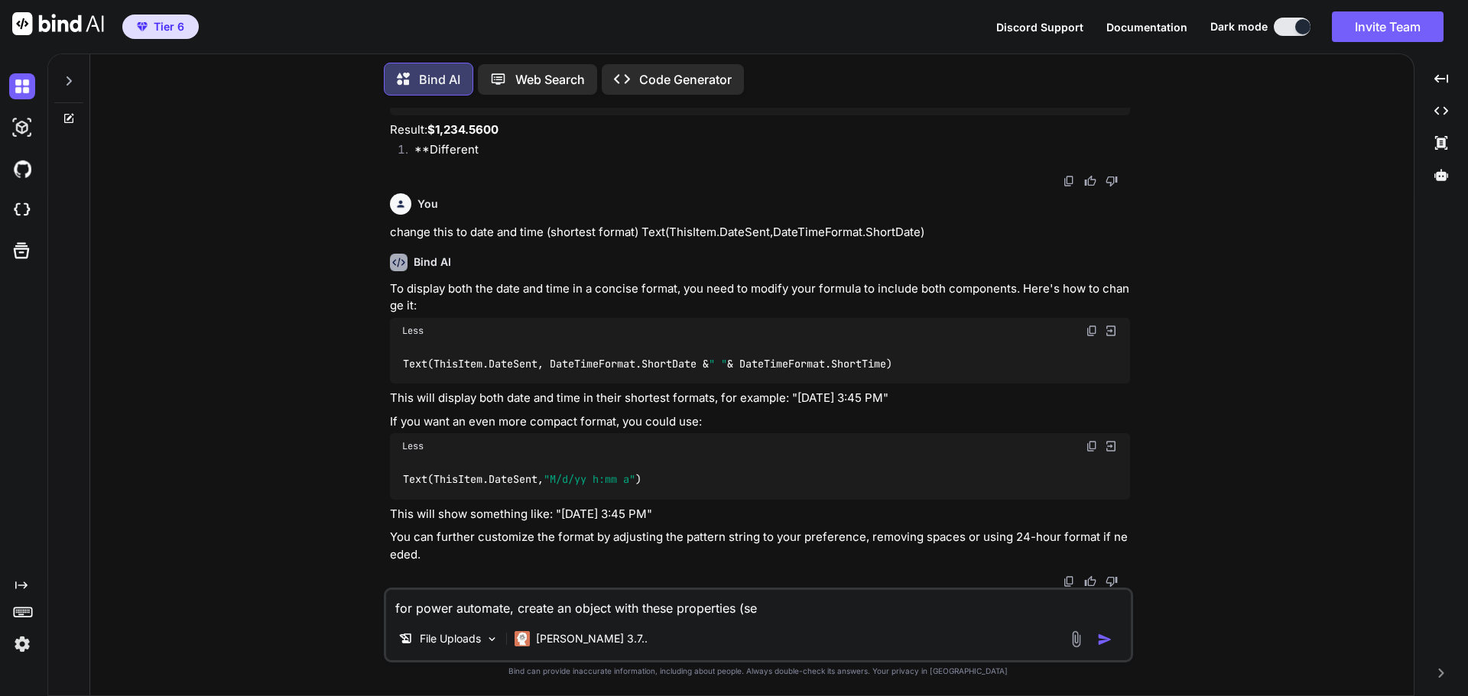
type textarea "for power automate, create an object with these properties (set"
type textarea "x"
type textarea "for power automate, create an object with these properties (set"
type textarea "x"
type textarea "for power automate, create an object with these properties (set v"
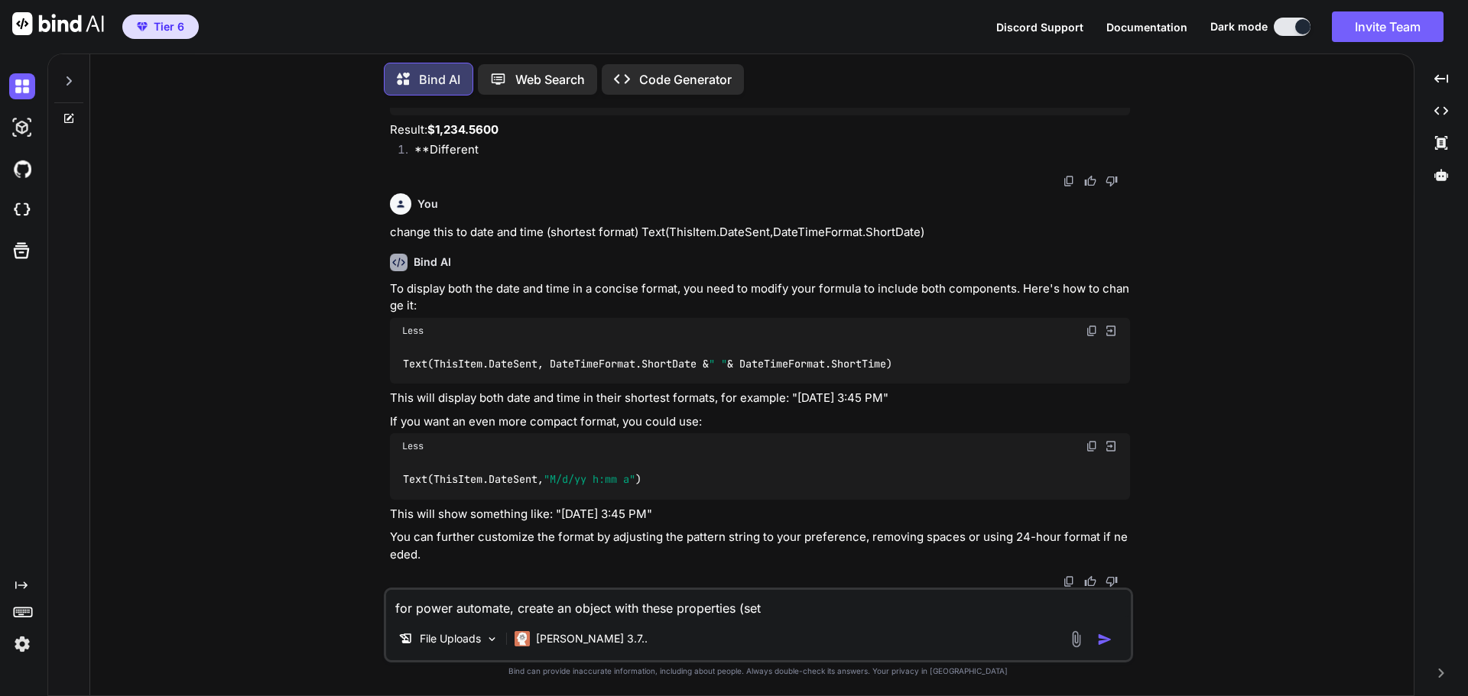
type textarea "x"
type textarea "for power automate, create an object with these properties (set va"
type textarea "x"
type textarea "for power automate, create an object with these properties (set var"
type textarea "x"
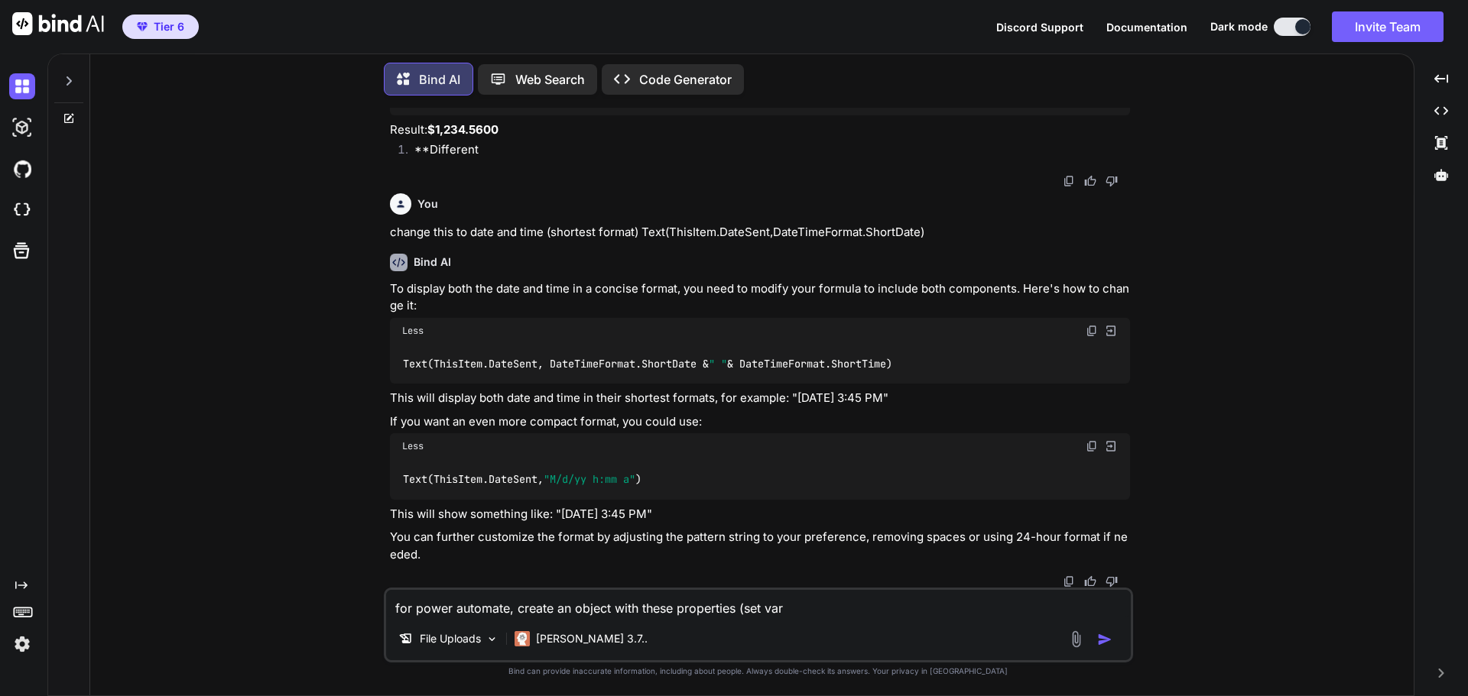
type textarea "for power automate, create an object with these properties (set vari"
type textarea "x"
type textarea "for power automate, create an object with these properties (set varia"
type textarea "x"
type textarea "for power automate, create an object with these properties (set variab"
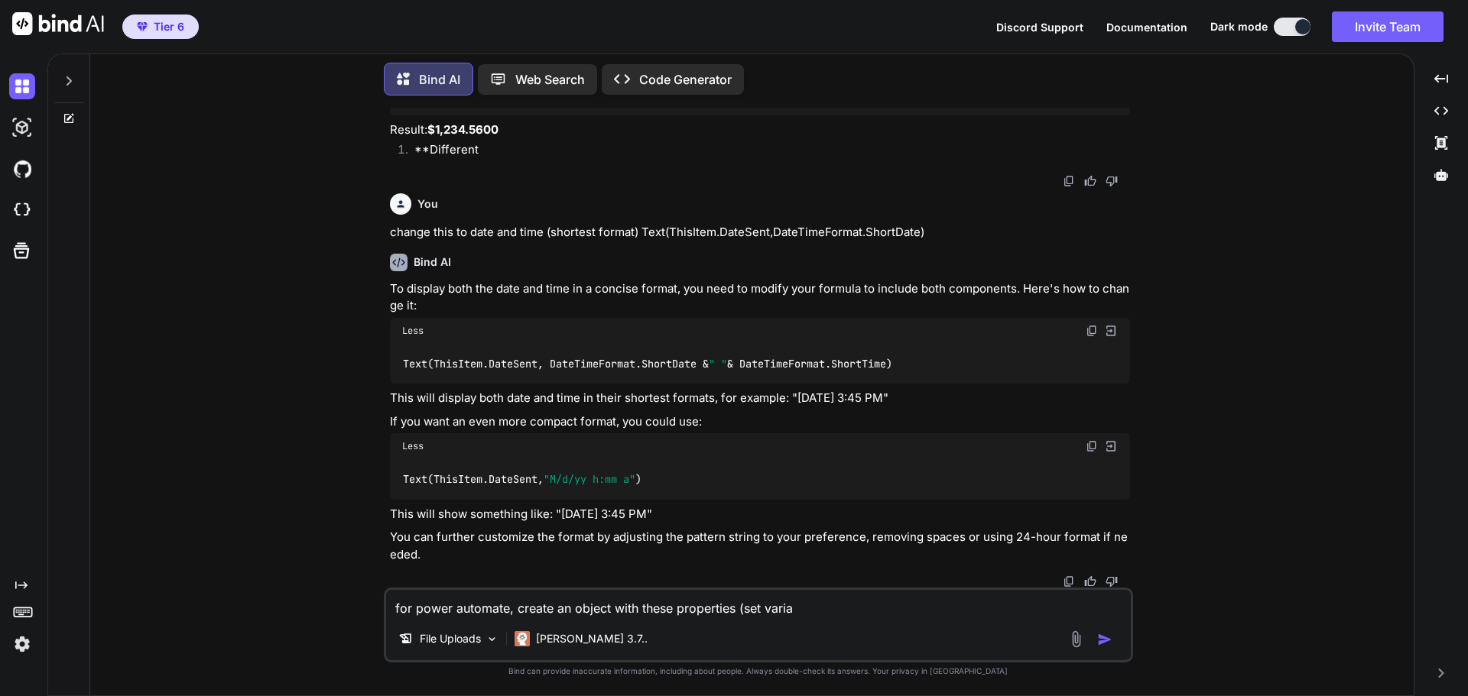
type textarea "x"
type textarea "for power automate, create an object with these properties (set variabl"
type textarea "x"
type textarea "for power automate, create an object with these properties (set variable"
type textarea "x"
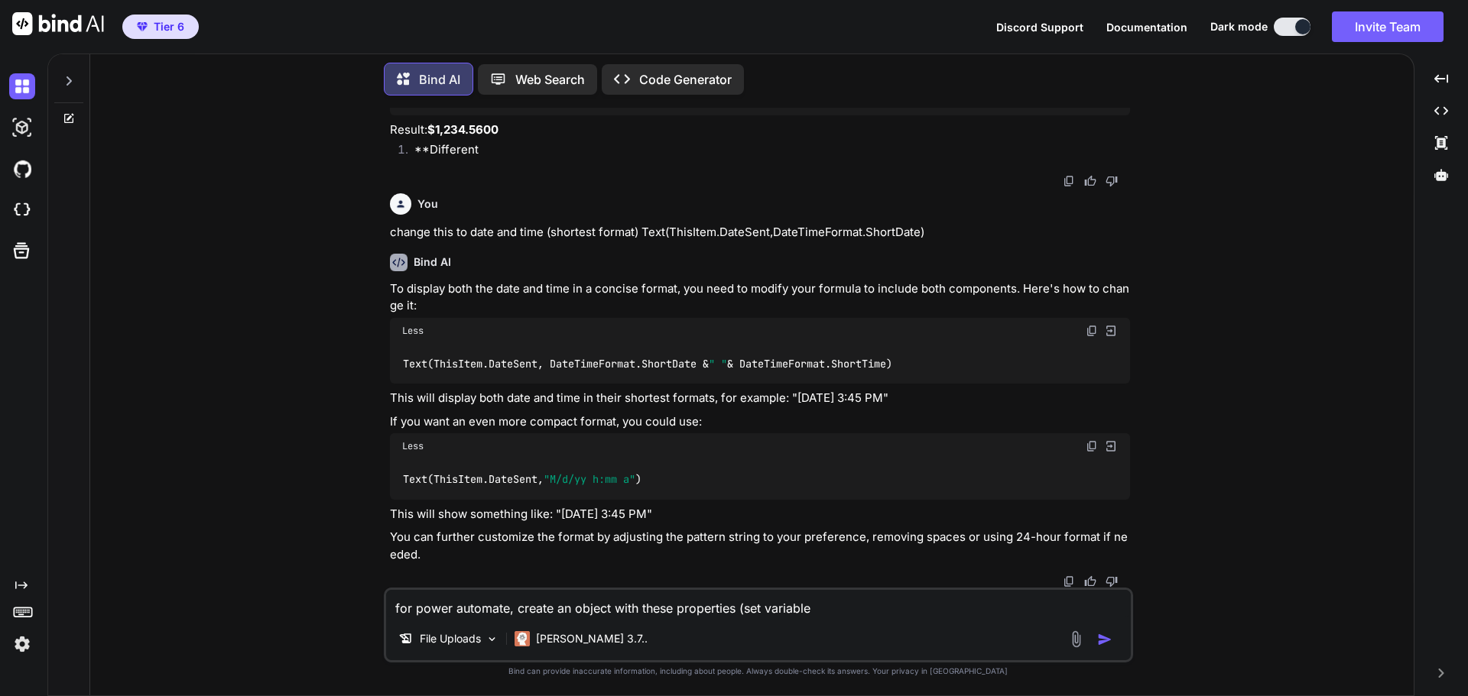
type textarea "for power automate, create an object with these properties (set variable)"
type textarea "x"
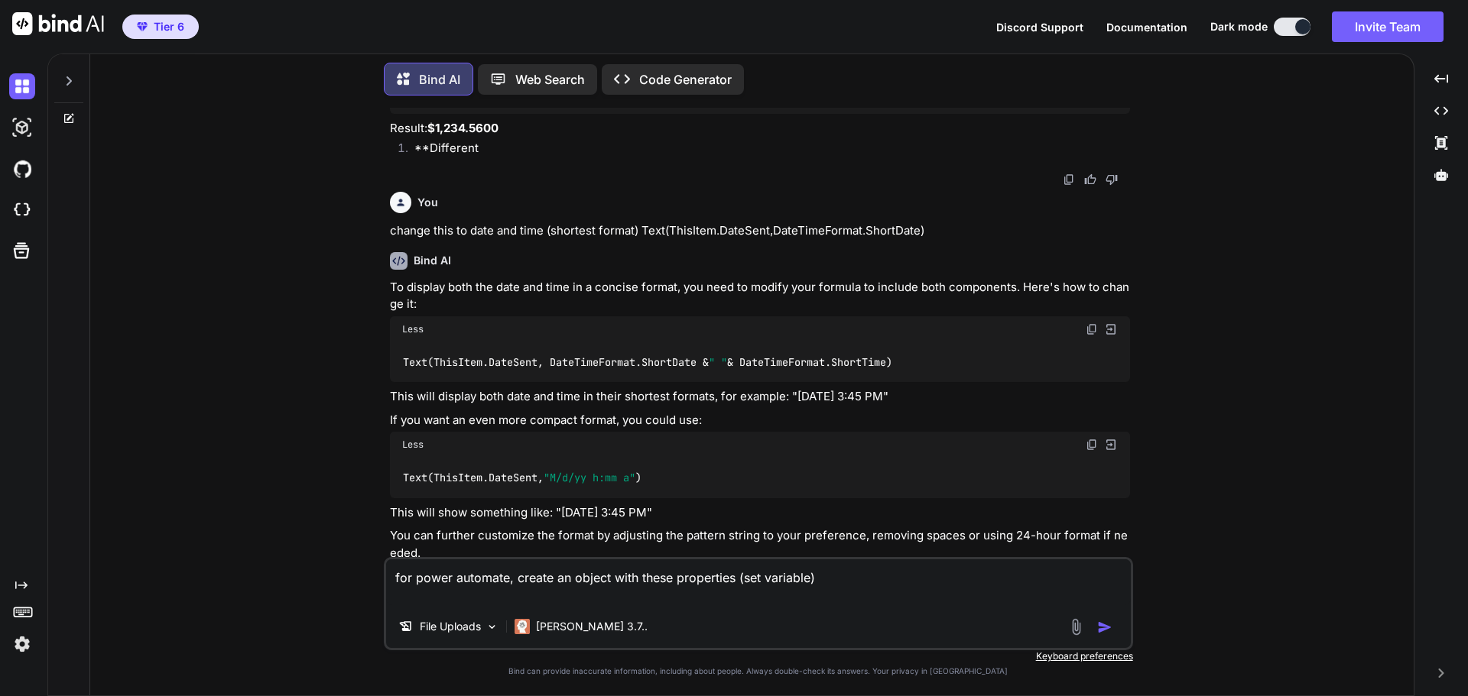
paste textarea "{ "$content-type": "image/png", "$content": body('HTTP_get_signature') }"
type textarea "for power automate, create an object with these properties (set variable) { "$c…"
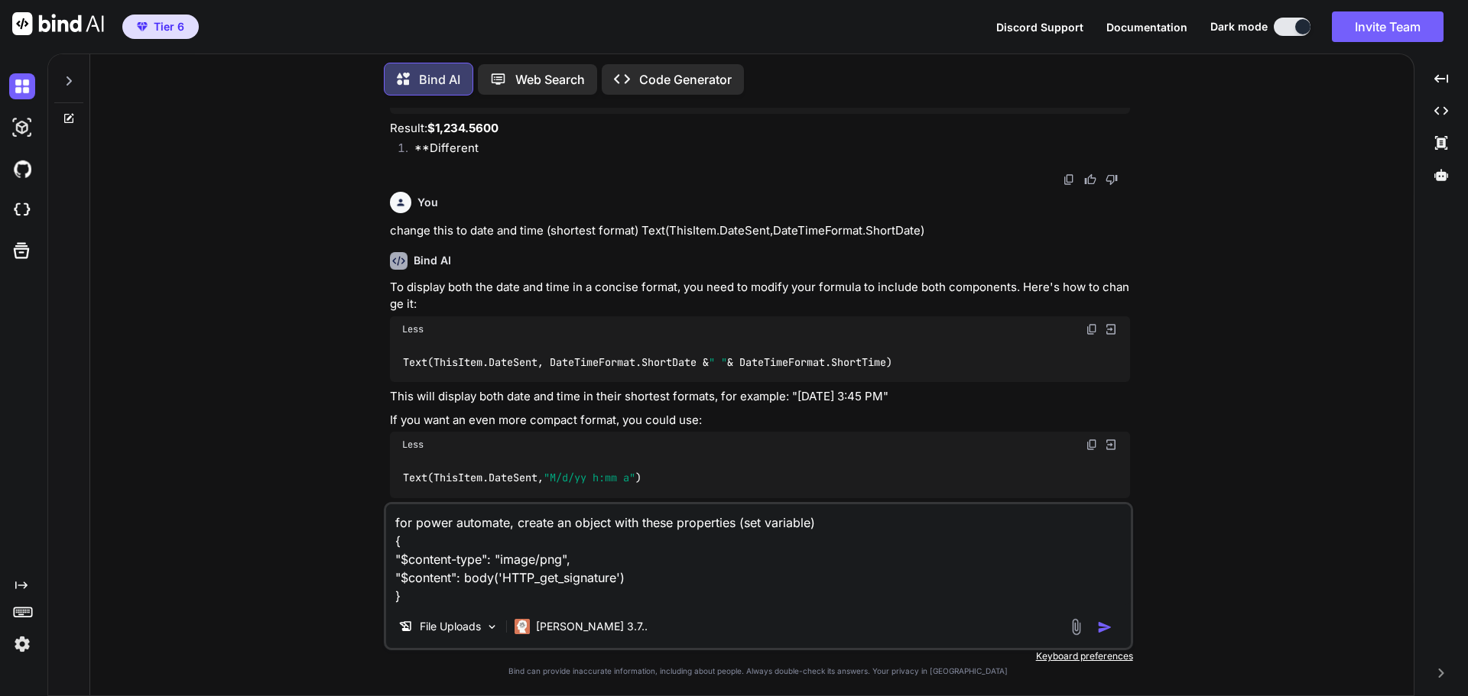
type textarea "x"
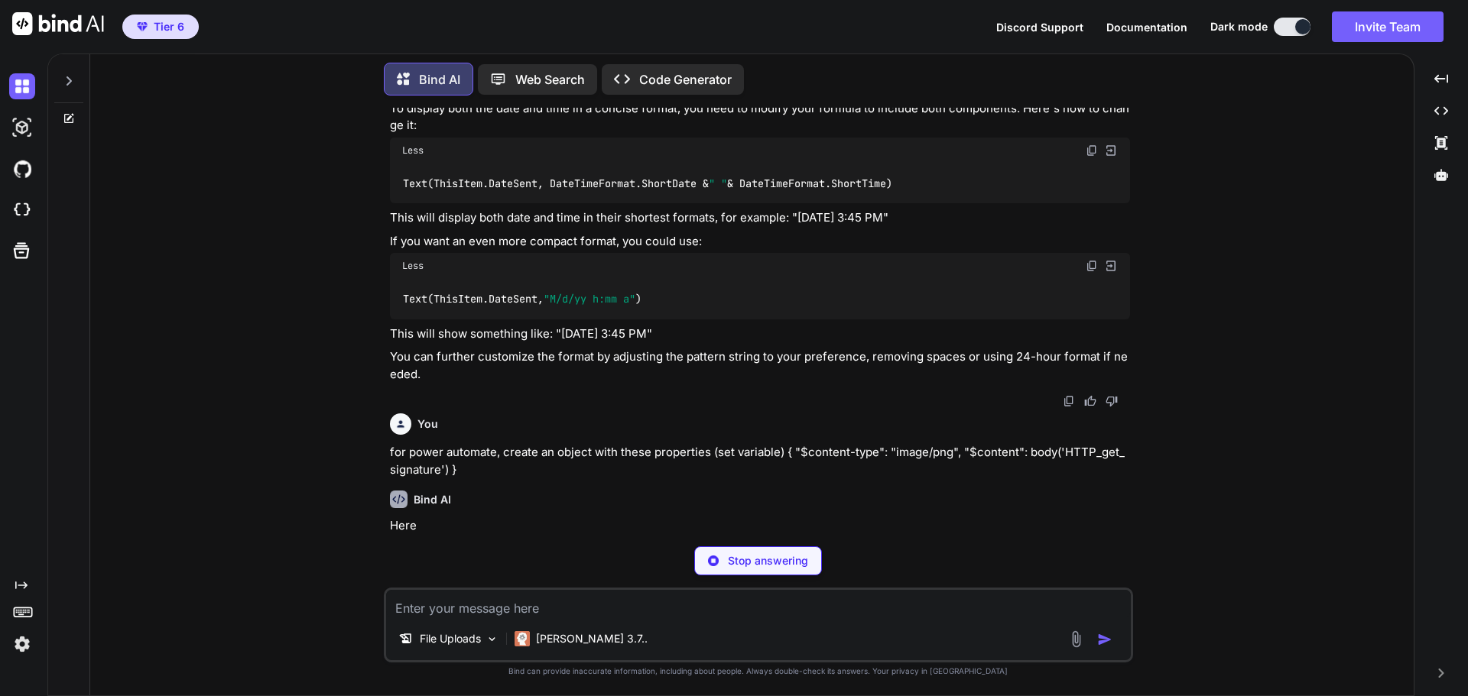
scroll to position [3051, 0]
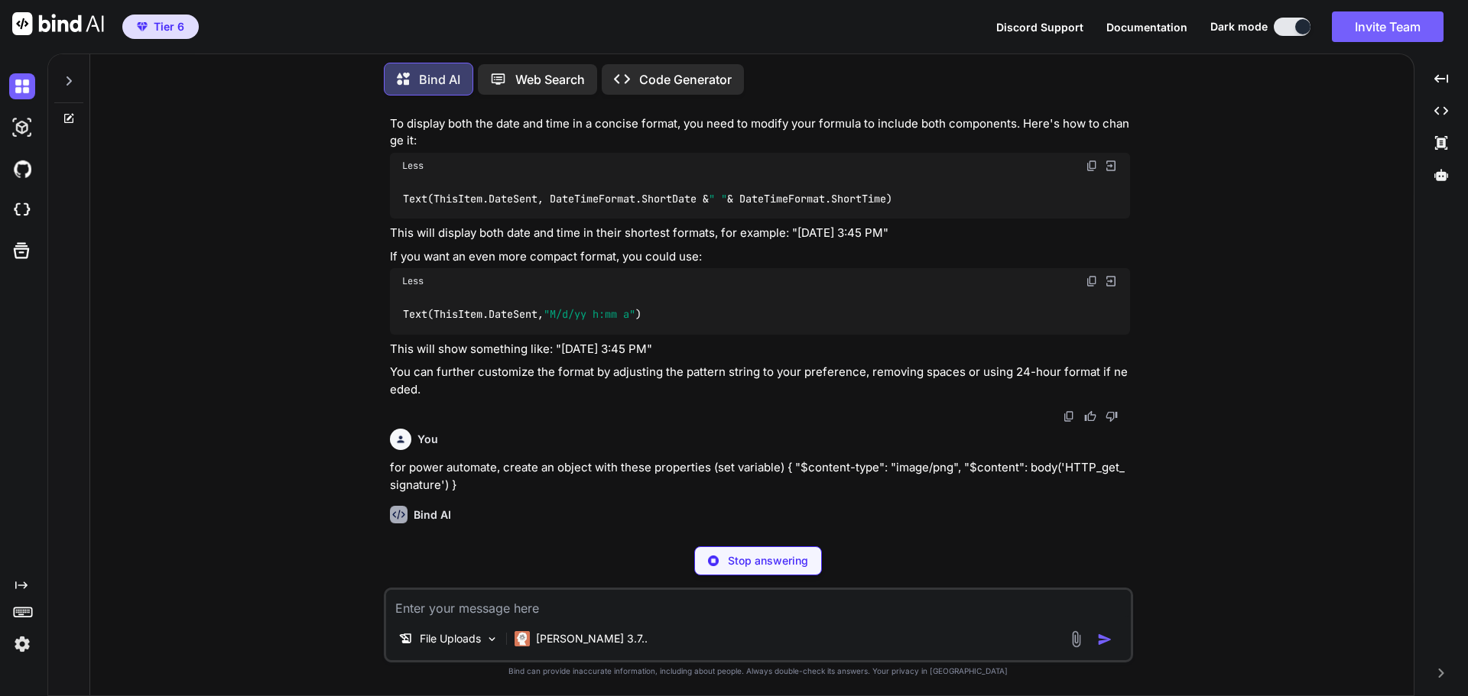
type textarea "x"
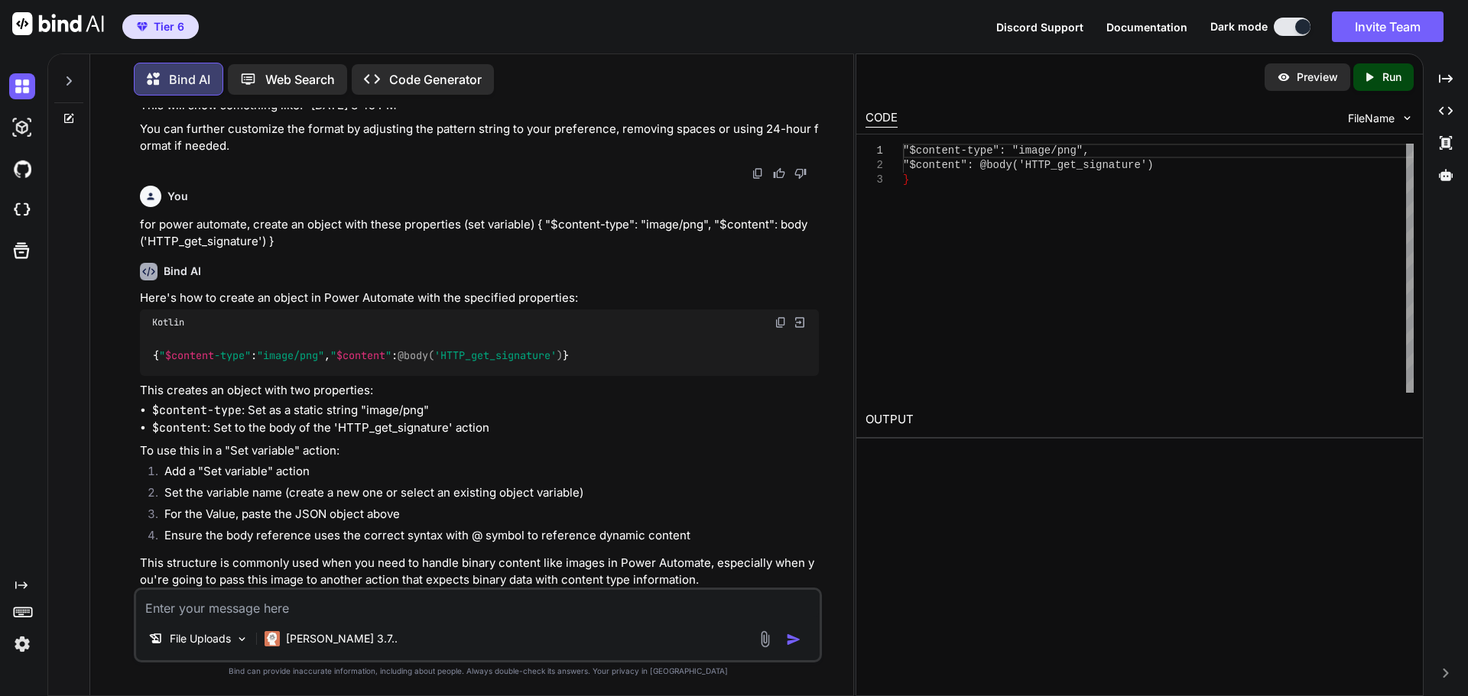
scroll to position [3451, 0]
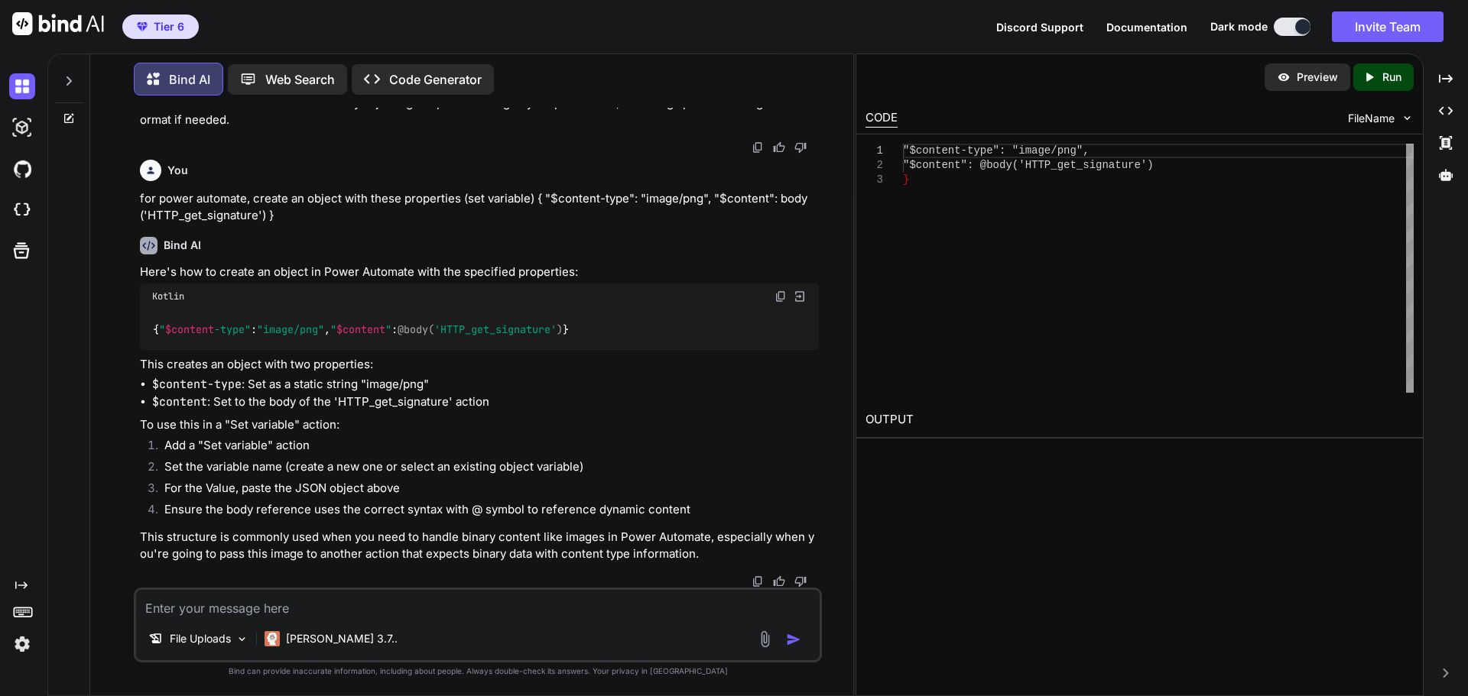
drag, startPoint x: 167, startPoint y: 332, endPoint x: 141, endPoint y: 284, distance: 55.0
click at [141, 310] on div "{ " $content -type" : "image/png" , " $content " : @body( 'HTTP_get_signature' …" at bounding box center [479, 330] width 679 height 40
copy code "{ " $content -type" : "image/png" , " $content " : @body( 'HTTP_get_signature' …"
click at [285, 602] on textarea at bounding box center [477, 604] width 683 height 28
type textarea "I"
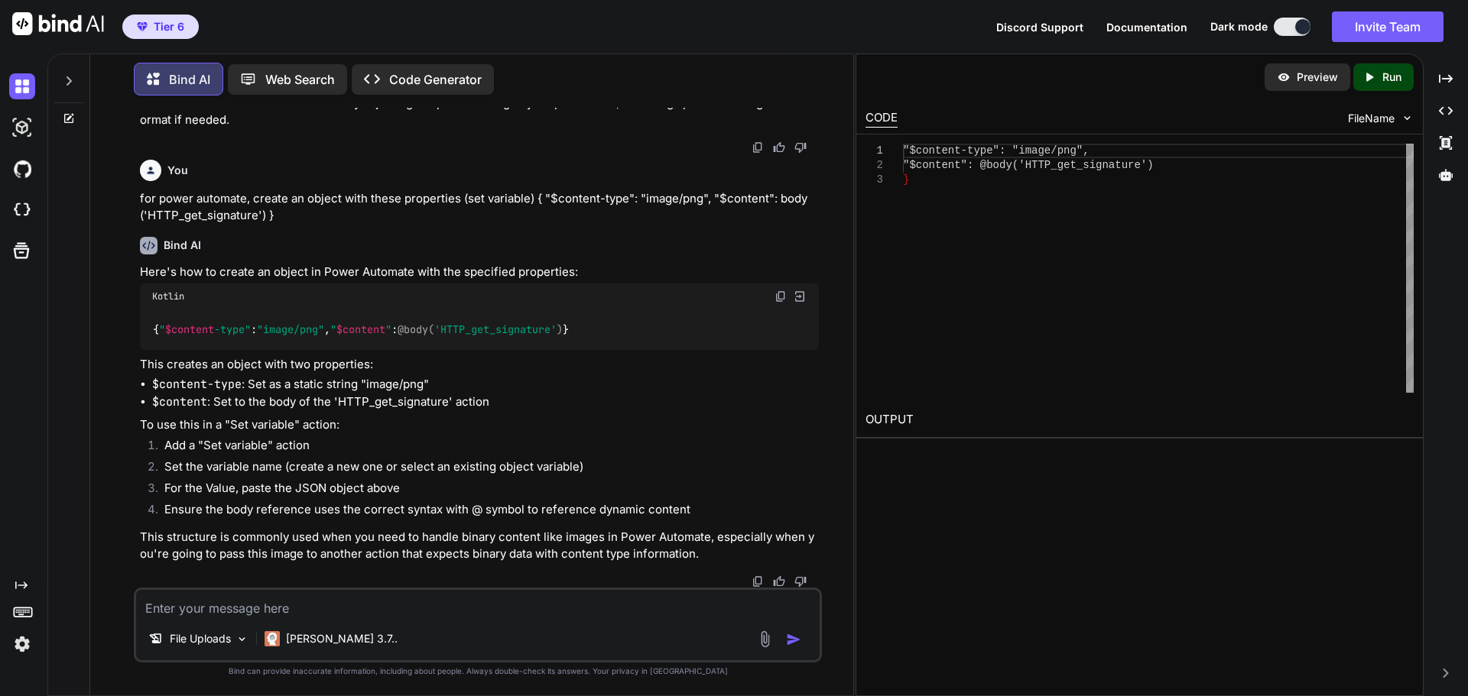
type textarea "x"
type textarea "I"
type textarea "x"
type textarea "I n"
type textarea "x"
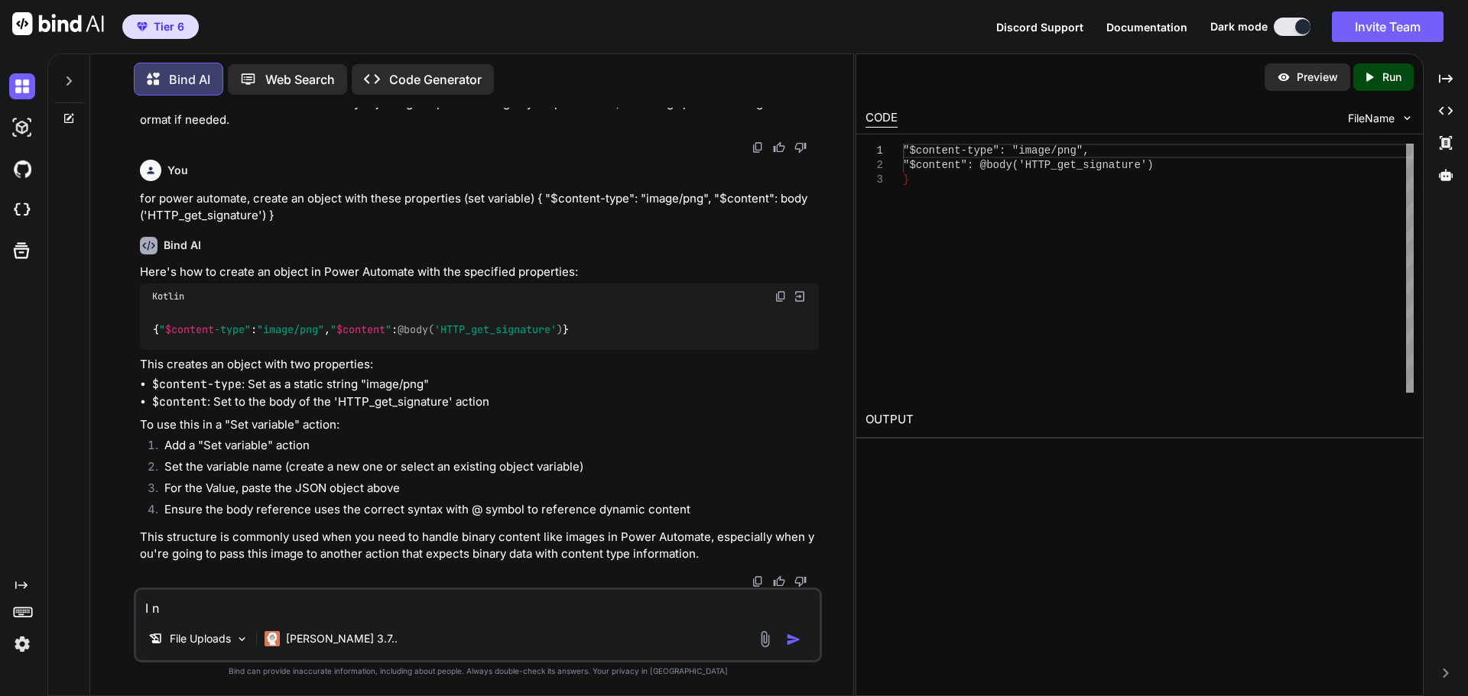
type textarea "I ne"
type textarea "x"
type textarea "I nee"
type textarea "x"
type textarea "I need"
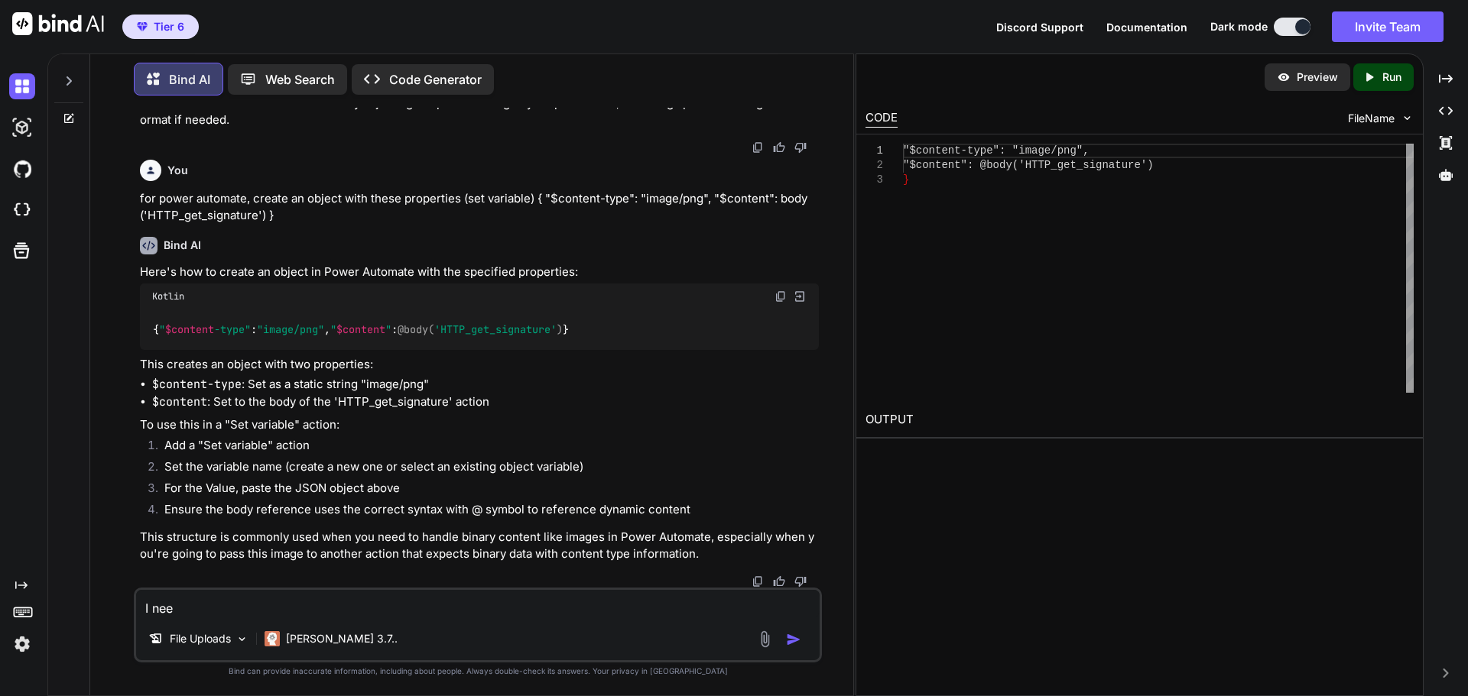
type textarea "x"
type textarea "I need"
type textarea "x"
type textarea "I need t"
type textarea "x"
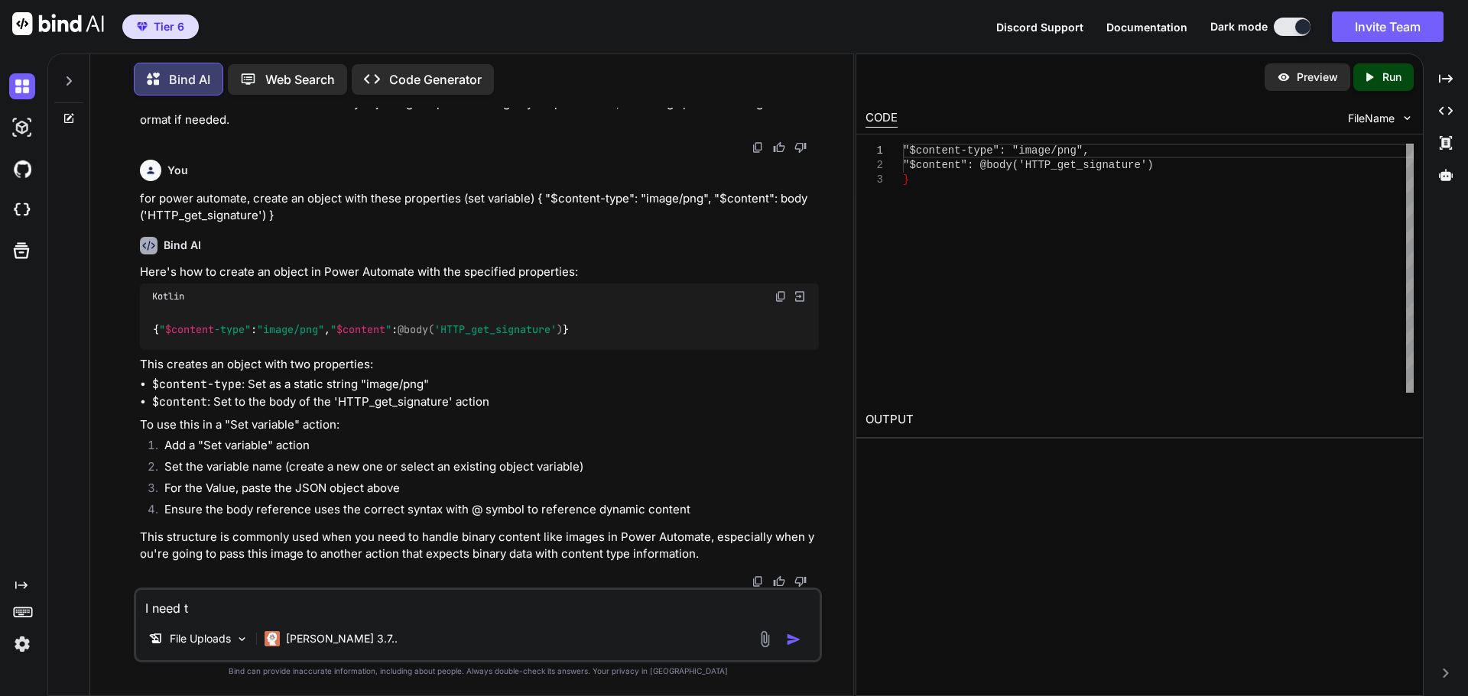
type textarea "I need to"
type textarea "x"
type textarea "I need to"
type textarea "x"
type textarea "I need to i"
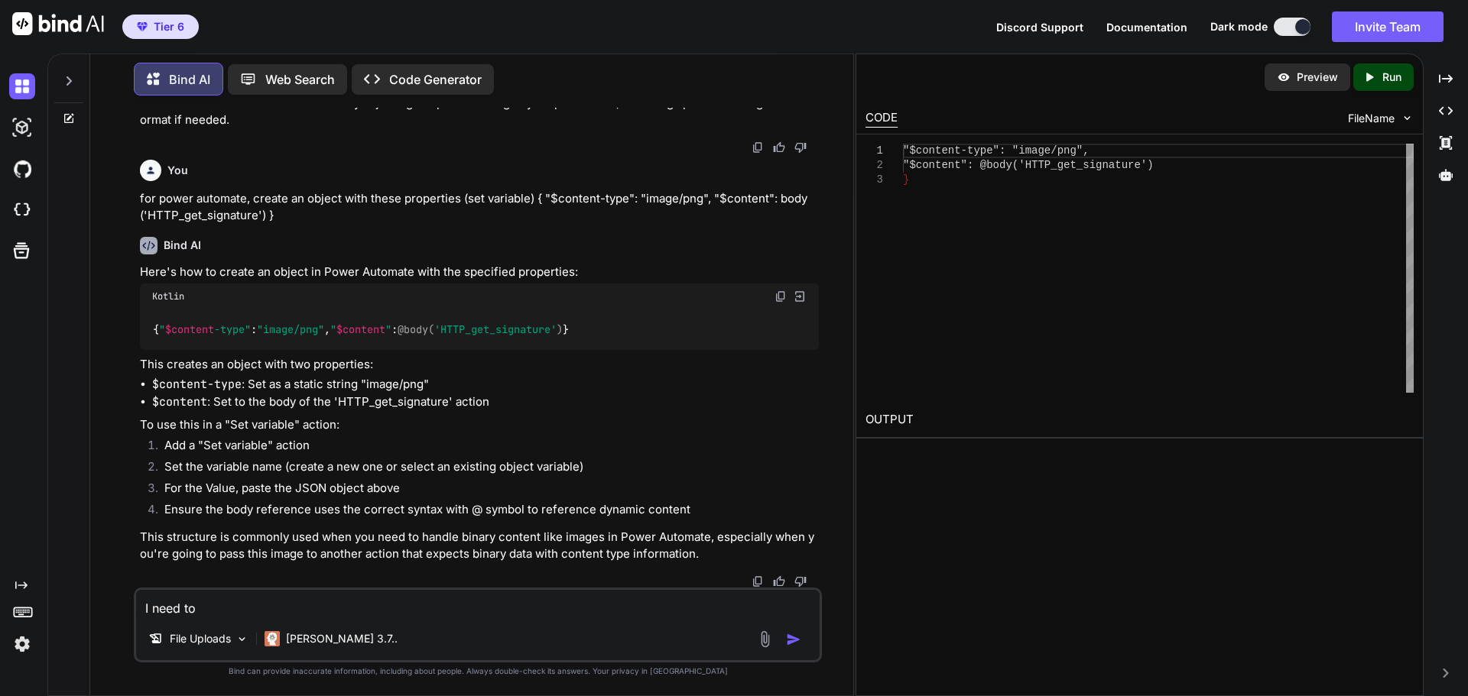
type textarea "x"
type textarea "I need to in"
type textarea "x"
type textarea "I need to ini"
type textarea "x"
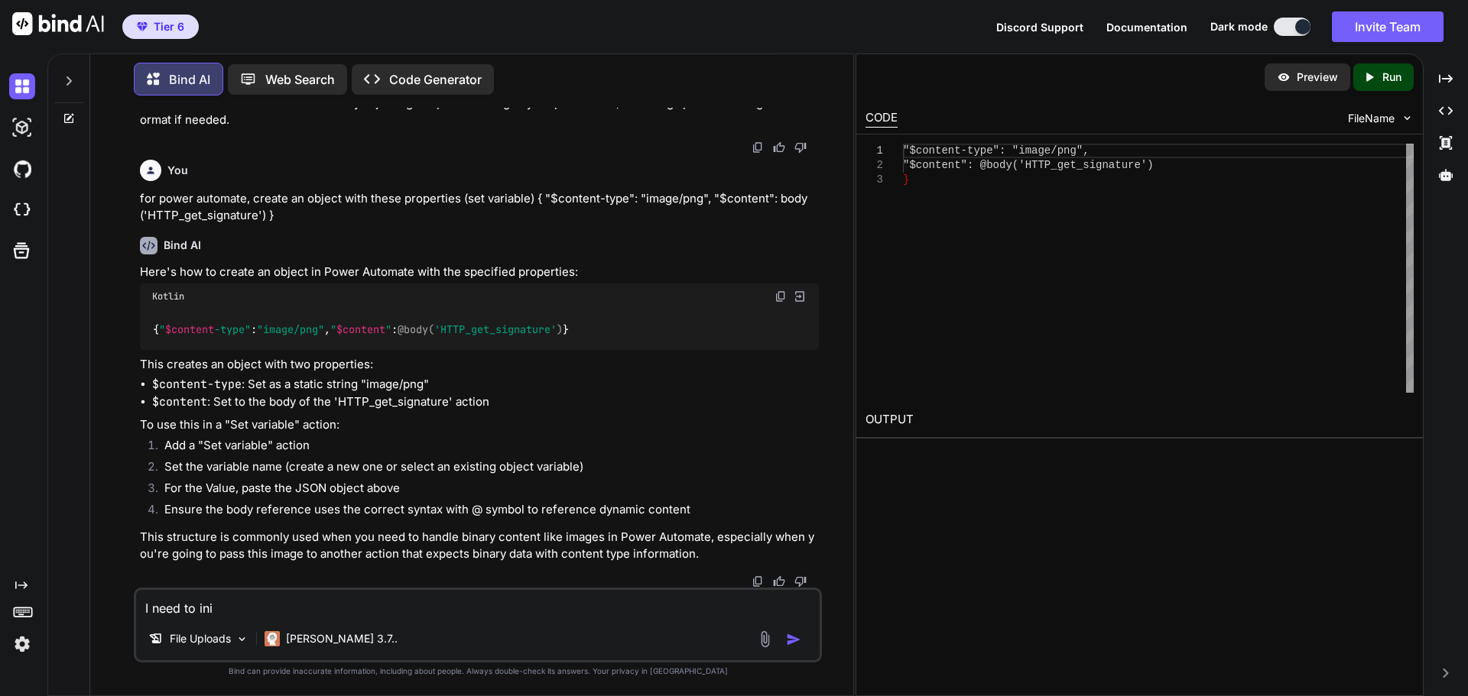
type textarea "I need to in"
type textarea "x"
type textarea "I need to ini"
type textarea "x"
type textarea "I need to init"
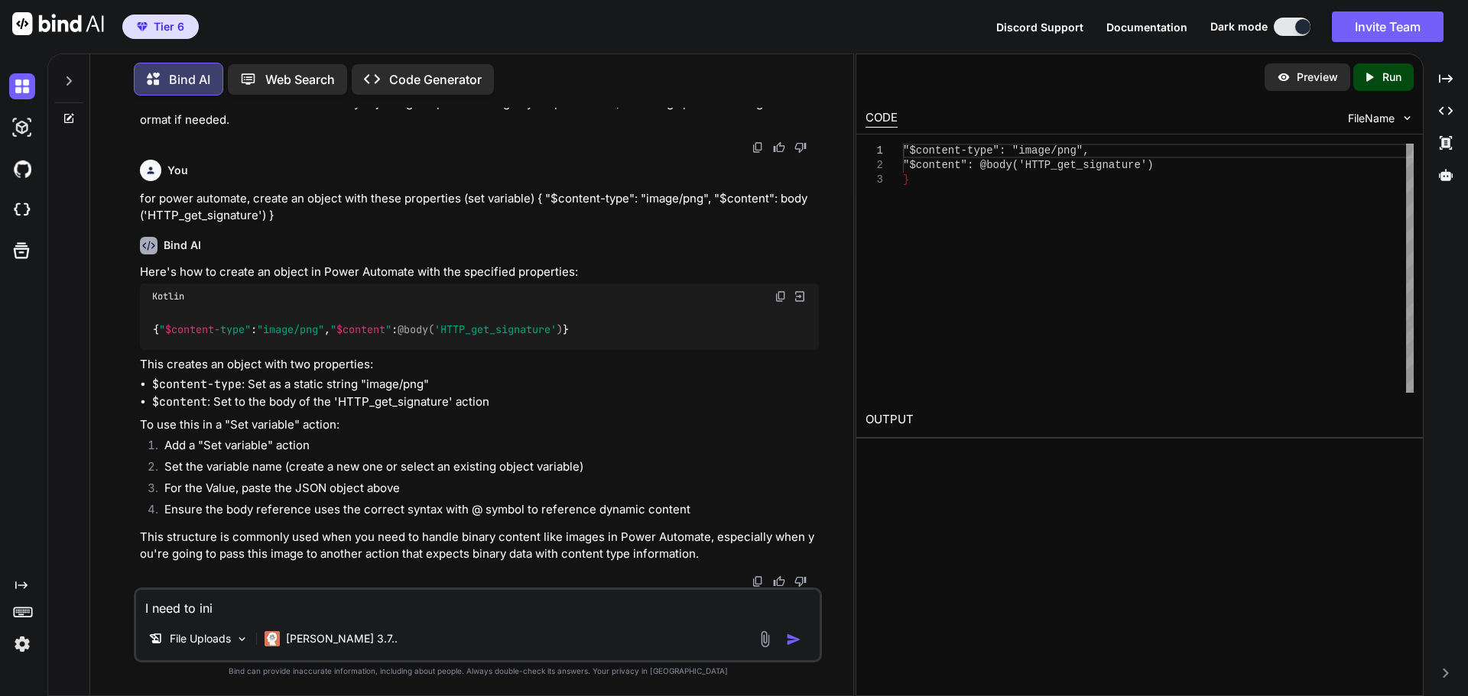
type textarea "x"
type textarea "I need to initi"
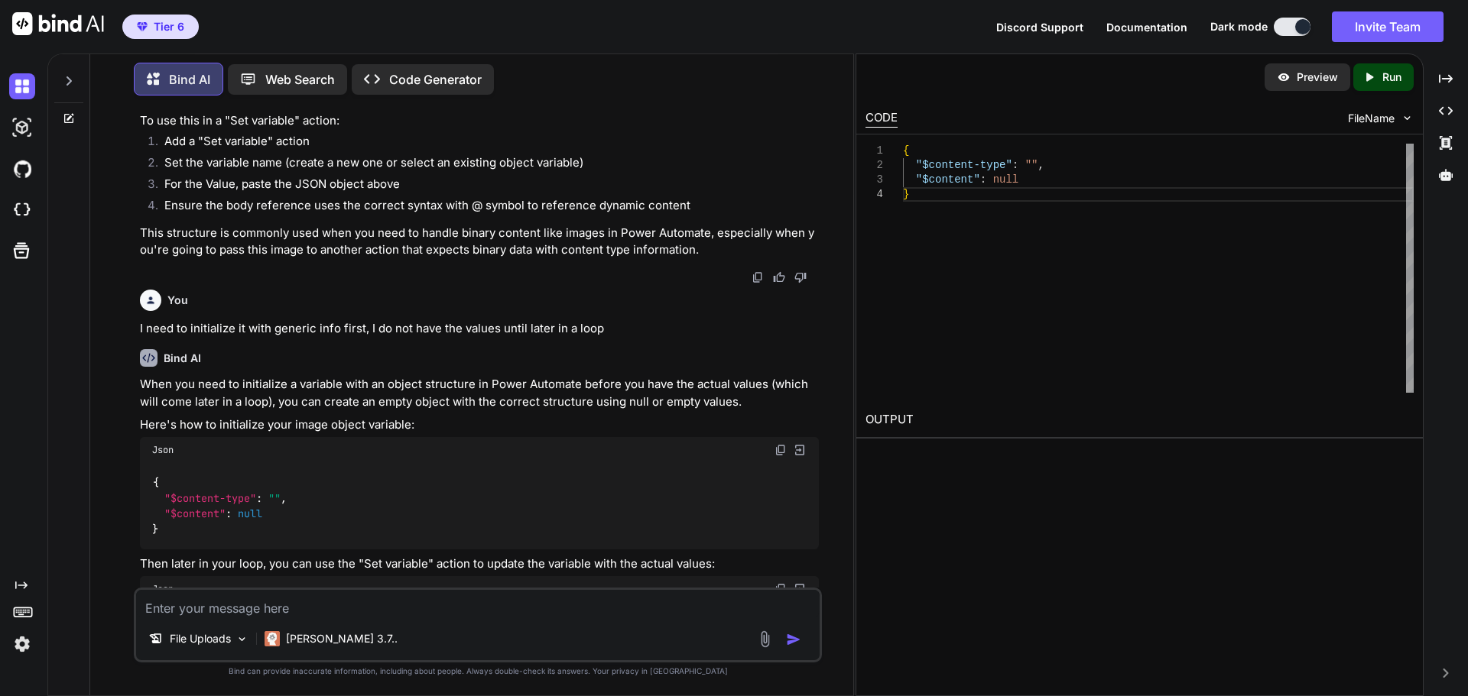
scroll to position [3873, 0]
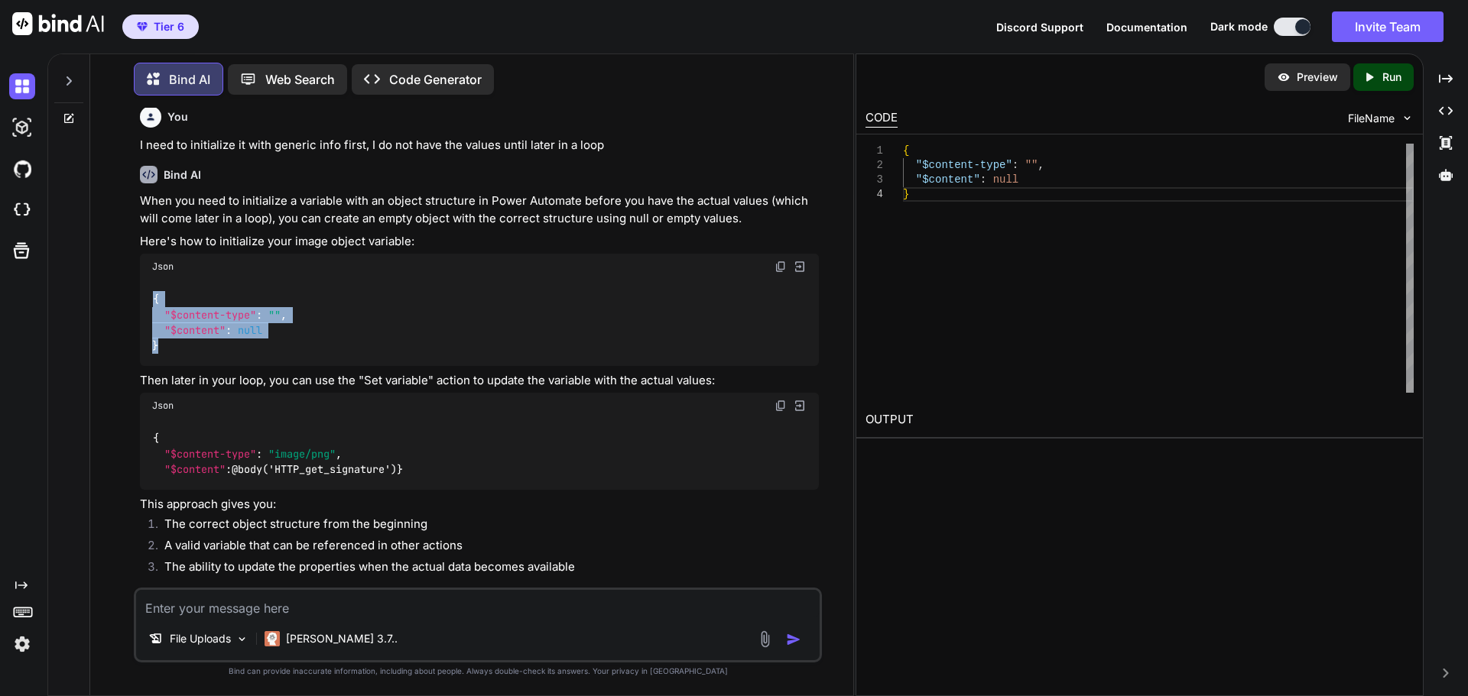
drag, startPoint x: 173, startPoint y: 414, endPoint x: 141, endPoint y: 362, distance: 60.4
click at [141, 362] on div "{ "$content-type" : "" , "$content" : null }" at bounding box center [479, 323] width 679 height 87
copy code "{ "$content-type" : "" , "$content" : null }"
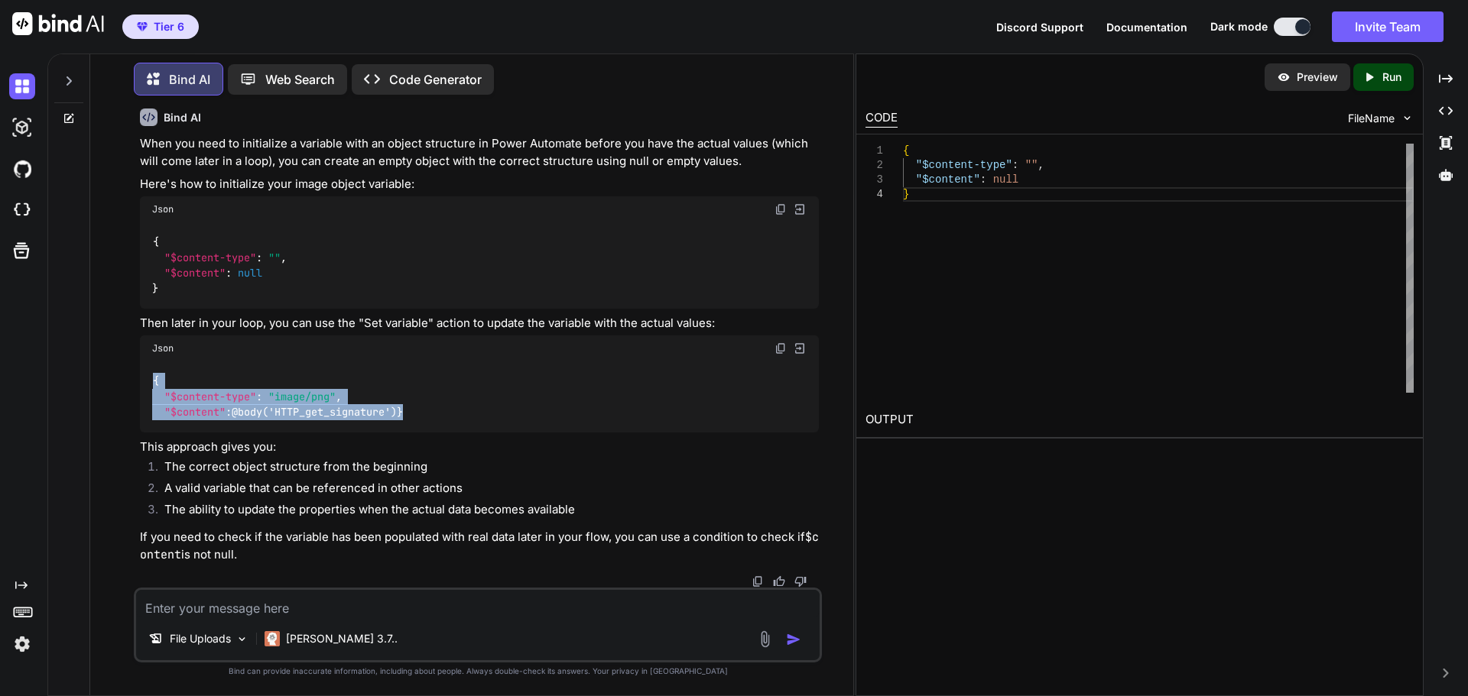
drag, startPoint x: 165, startPoint y: 410, endPoint x: 143, endPoint y: 369, distance: 46.9
click at [143, 369] on div "{ "$content-type" : "image/png" , "$content" : @body('HTTP_get_signature') }" at bounding box center [479, 397] width 679 height 71
copy code "{ "$content-type" : "image/png" , "$content" : @body('HTTP_get_signature') }"
click at [281, 615] on textarea at bounding box center [477, 604] width 683 height 28
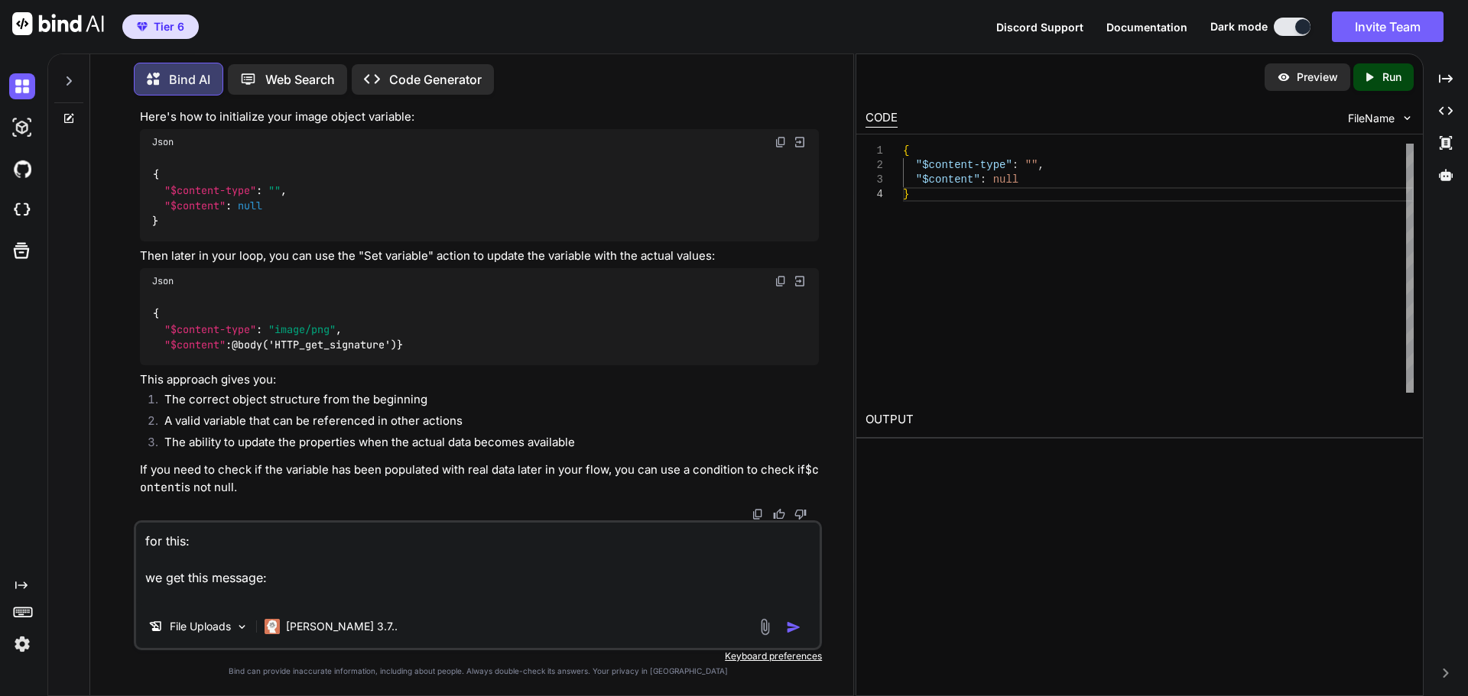
paste textarea "This expression has a problem. You can fix it manually or with Copilot."
click at [176, 555] on textarea "for this: we get this message: This expression has a problem. You can fix it ma…" at bounding box center [477, 564] width 683 height 83
paste textarea "{ "$content-type": "image/png", "$content": @body('HTTP_get_signature') }"
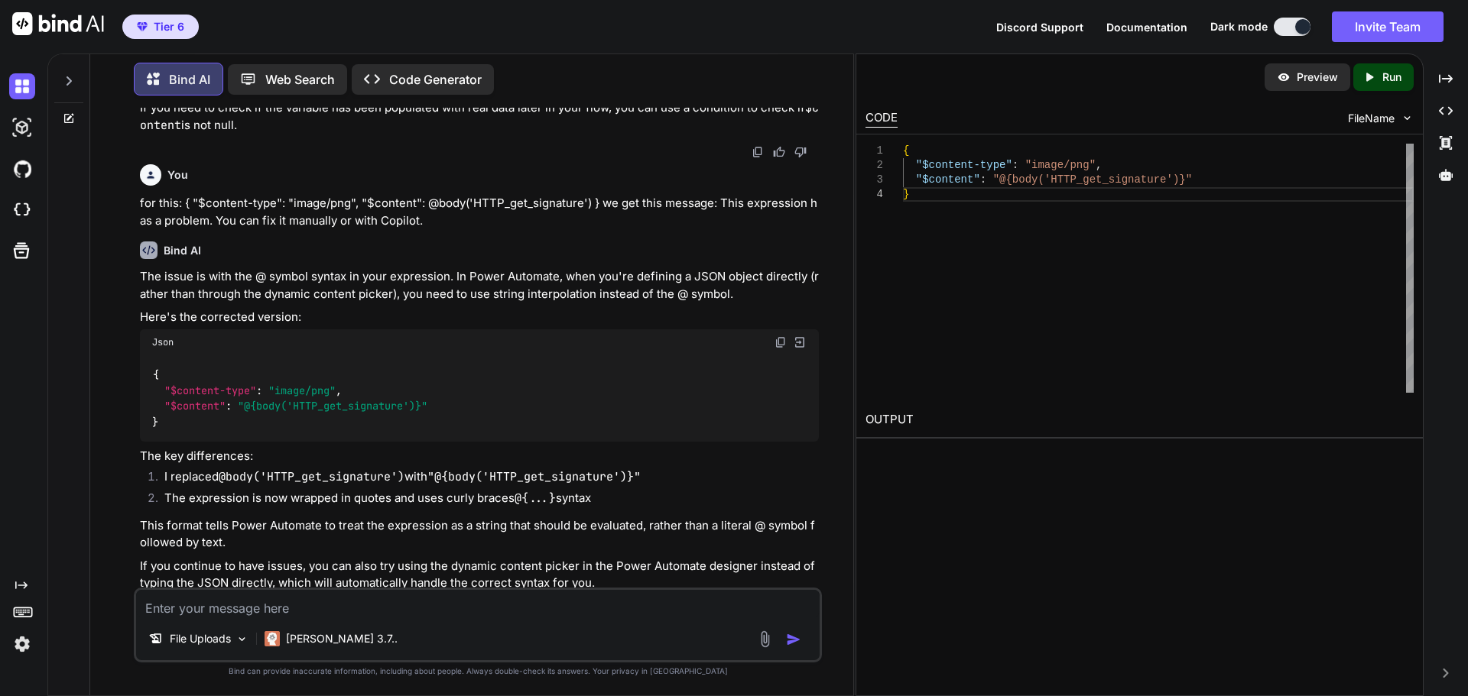
scroll to position [4452, 0]
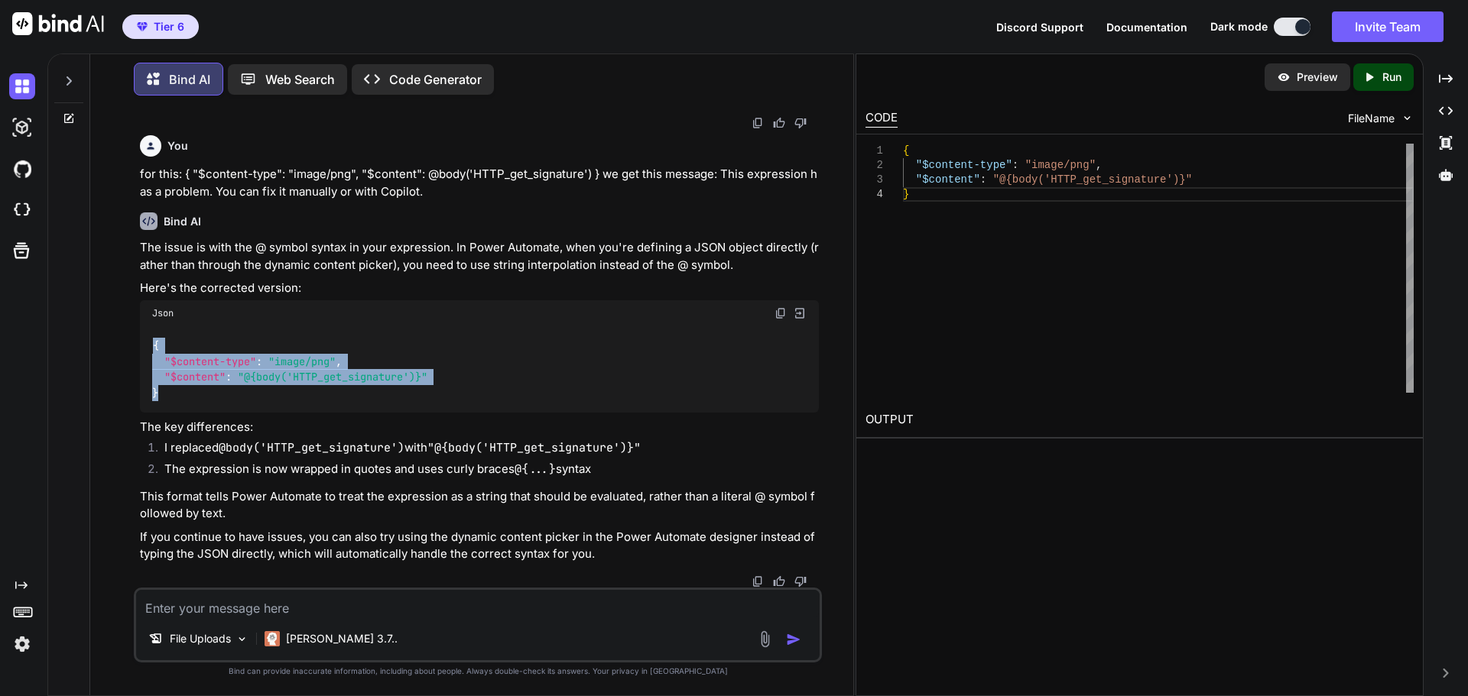
drag, startPoint x: 183, startPoint y: 417, endPoint x: 150, endPoint y: 362, distance: 64.1
click at [150, 362] on div "{ "$content-type" : "image/png" , "$content" : "@{body('HTTP_get_signature')}" }" at bounding box center [479, 369] width 679 height 87
copy code "{ "$content-type" : "image/png" , "$content" : "@{body('HTTP_get_signature')}" }"
click at [414, 608] on textarea at bounding box center [477, 604] width 683 height 28
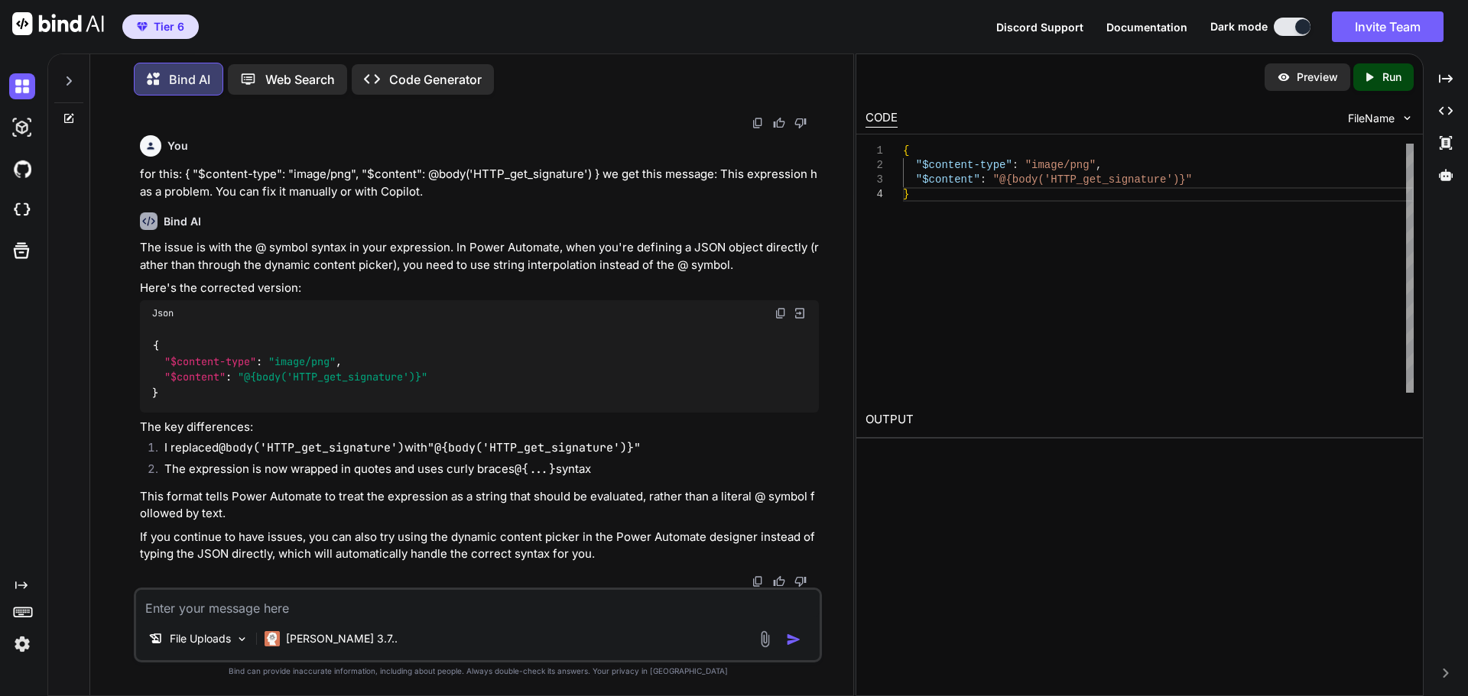
click at [258, 600] on textarea at bounding box center [477, 604] width 683 height 28
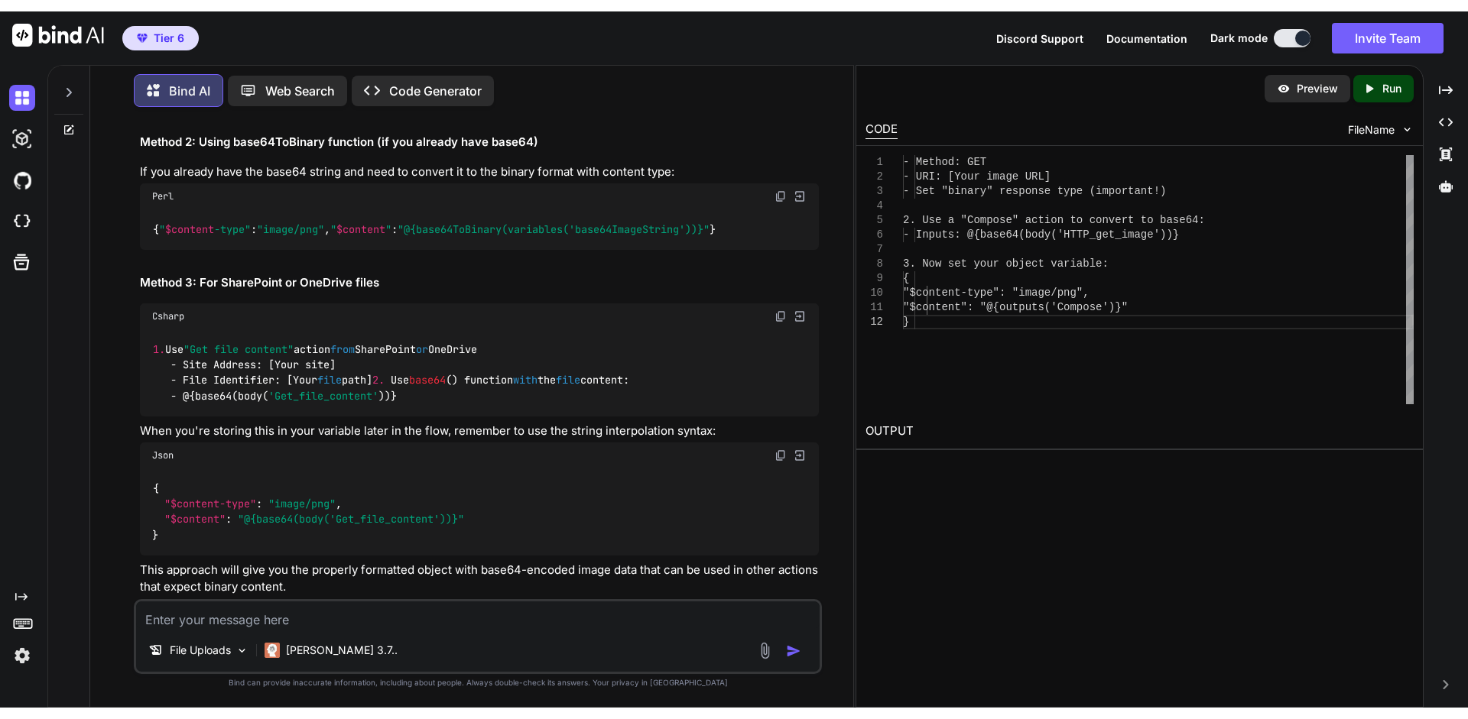
scroll to position [5203, 0]
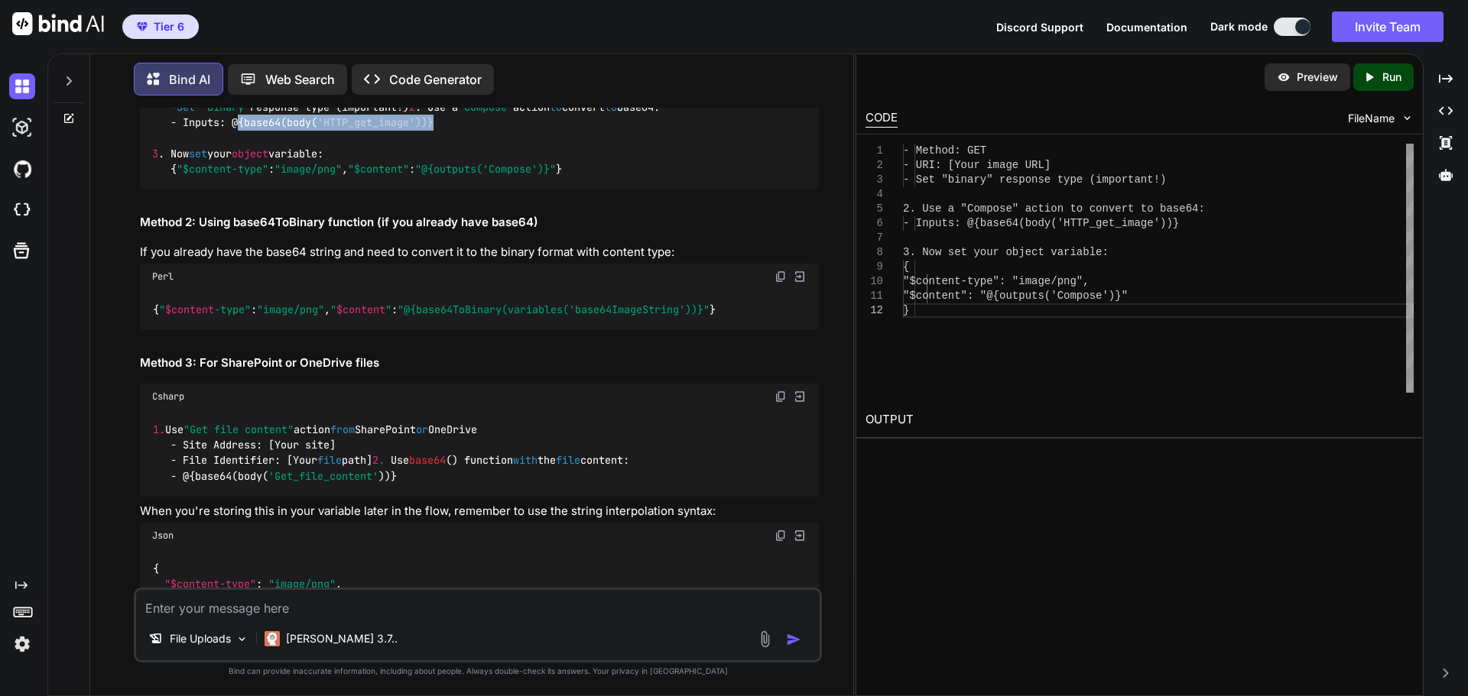
drag, startPoint x: 232, startPoint y: 252, endPoint x: 448, endPoint y: 255, distance: 215.6
click at [448, 190] on div "1 . Add an HTTP action to get your image - Method: GET - URI: [Your image URL] …" at bounding box center [479, 123] width 679 height 134
copy code "@{base64(body( 'HTTP_get_image'))}"
